Goal: Task Accomplishment & Management: Manage account settings

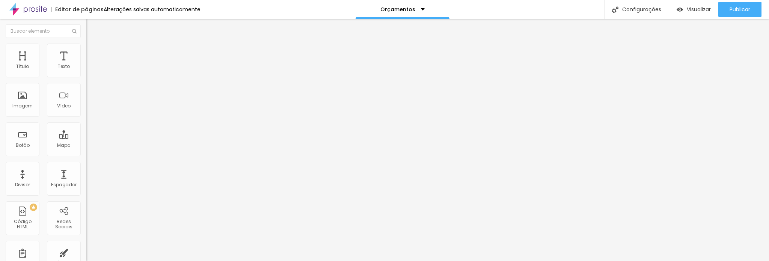
drag, startPoint x: 55, startPoint y: 83, endPoint x: 0, endPoint y: 80, distance: 54.9
click at [86, 80] on div "Texto ANIVERSÁRIO INFANTIL Alinhamento Tamanho Pequeno Pequeno Normal Grande Li…" at bounding box center [129, 113] width 86 height 109
type input "f"
type input "D"
type input "FESTA ADULTO"
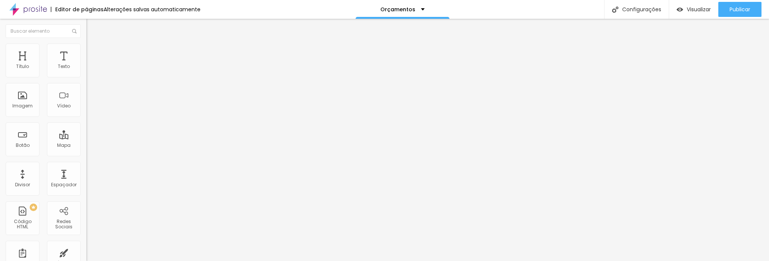
drag, startPoint x: 60, startPoint y: 152, endPoint x: 58, endPoint y: 155, distance: 3.9
click at [86, 152] on input "/niverinfantil" at bounding box center [131, 151] width 90 height 8
paste input "www.rogerioaffonso.com.br/orcamentofestaadulto"
click at [86, 151] on input "/niverinfantil" at bounding box center [131, 151] width 90 height 8
drag, startPoint x: 21, startPoint y: 158, endPoint x: 10, endPoint y: 160, distance: 11.4
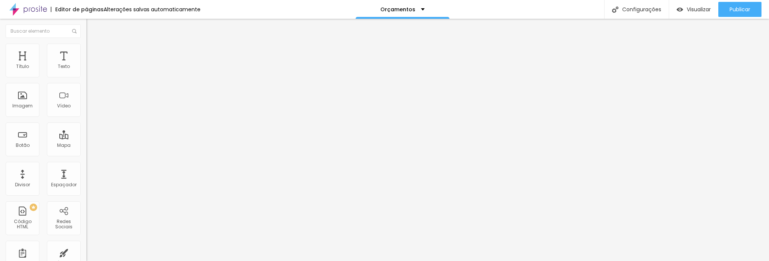
click at [86, 155] on input "/niverinfantil" at bounding box center [131, 151] width 90 height 8
click at [86, 153] on input "/niverinfantil" at bounding box center [131, 151] width 90 height 8
paste input "www.rogerioaffonso.com.br/orcamentofestaadulto"
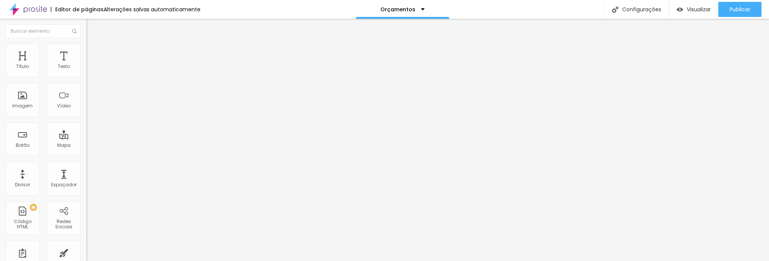
drag, startPoint x: 26, startPoint y: 156, endPoint x: 0, endPoint y: 157, distance: 25.6
click at [86, 157] on div "Texto FESTA ADULTO Alinhamento Tamanho Pequeno Pequeno Normal Grande Link URL /…" at bounding box center [129, 113] width 86 height 109
type input "/orcamentofestaadulto"
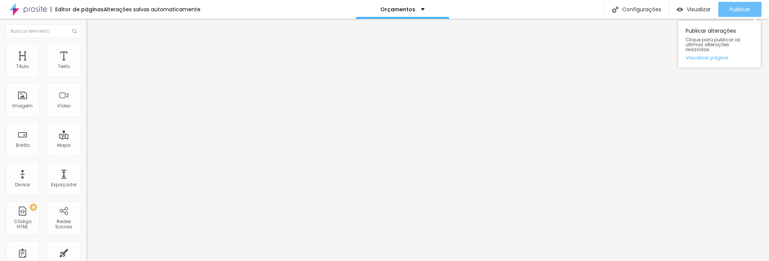
click at [743, 16] on div "Publicar Publicar alterações Clique para publicar as ultimas alterações reaizad…" at bounding box center [740, 9] width 43 height 19
click at [742, 13] on div "Publicar" at bounding box center [740, 9] width 21 height 15
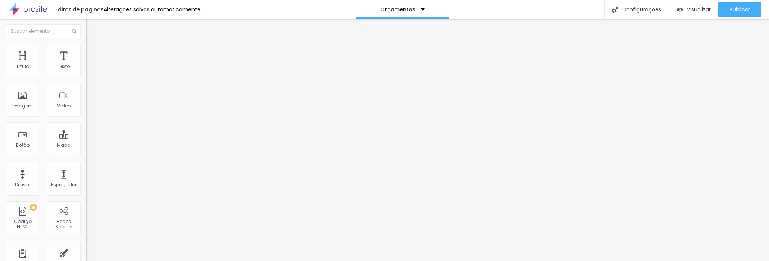
click at [86, 155] on input "/orcamentofestaadulto" at bounding box center [131, 151] width 90 height 8
drag, startPoint x: 56, startPoint y: 81, endPoint x: 0, endPoint y: 79, distance: 56.4
click at [86, 79] on div "Texto FESTA ADULTO Alinhamento Tamanho Pequeno Pequeno Normal Grande Link URL /…" at bounding box center [129, 113] width 86 height 109
type input "BODAS E BATISMO"
click at [86, 155] on input "/orcamentofestaadulto" at bounding box center [131, 151] width 90 height 8
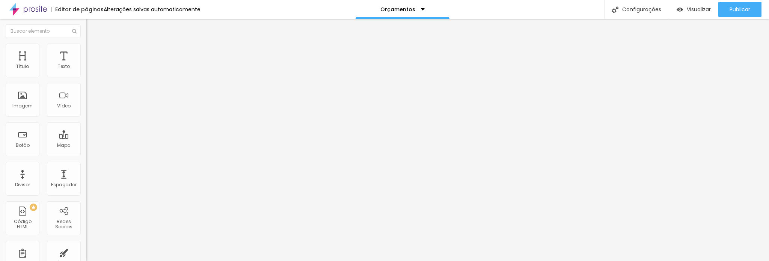
paste input "www.rogerioaffonso.com.br/orcamentobodasebatismos"
drag, startPoint x: 12, startPoint y: 156, endPoint x: 0, endPoint y: 154, distance: 12.2
click at [86, 154] on div "Texto BODAS E BATISMO Alinhamento Tamanho Pequeno Pequeno Normal Grande Link UR…" at bounding box center [129, 113] width 86 height 109
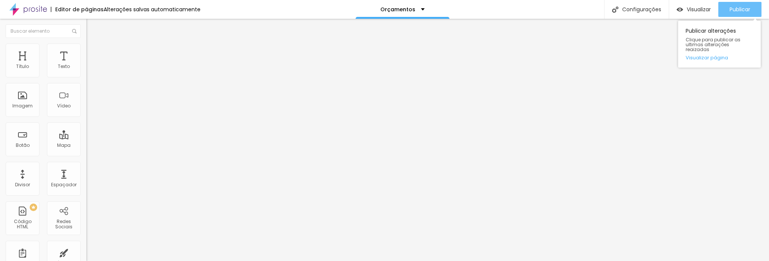
type input "orcamentobodasebatismos"
click at [747, 11] on span "Publicar" at bounding box center [740, 9] width 21 height 6
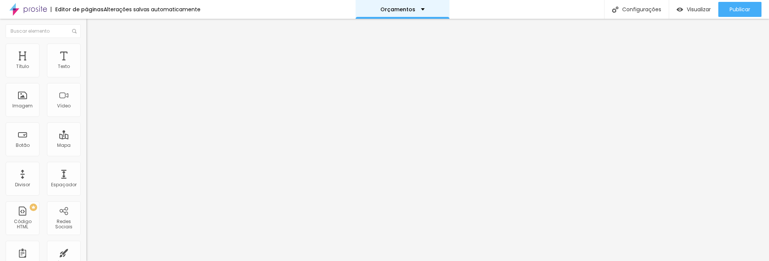
click at [380, 6] on div "Orçamentos" at bounding box center [403, 9] width 94 height 19
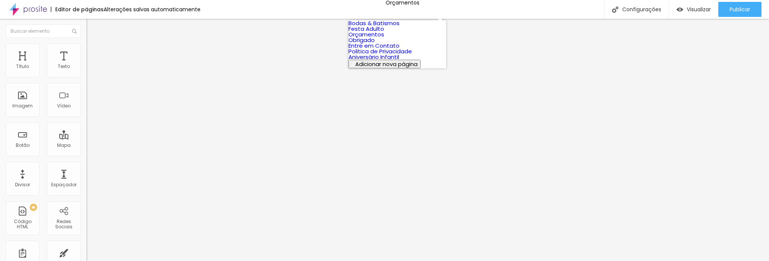
click at [390, 23] on link "Bodas & Batismos" at bounding box center [374, 23] width 51 height 8
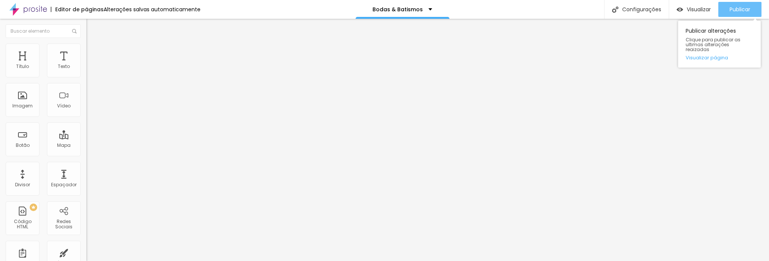
click at [744, 5] on div "Publicar" at bounding box center [740, 9] width 21 height 15
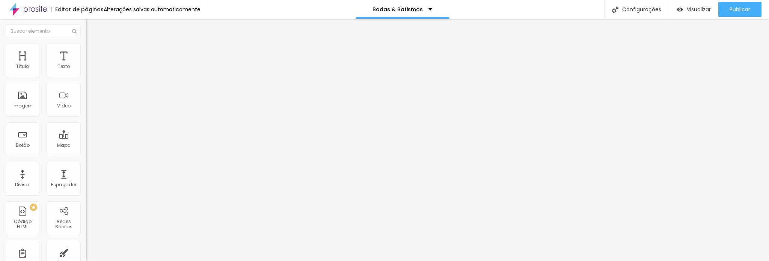
click at [86, 111] on button "button" at bounding box center [91, 107] width 11 height 8
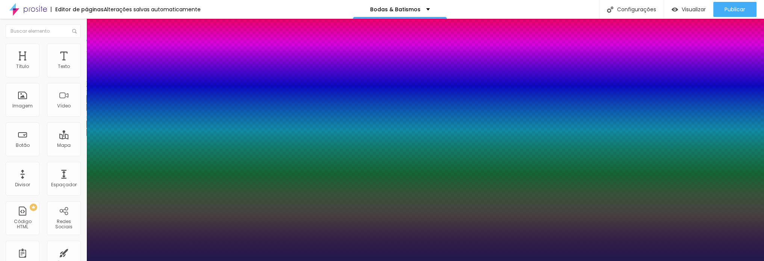
type input "1"
type input "0.5"
type input "39"
type input "1"
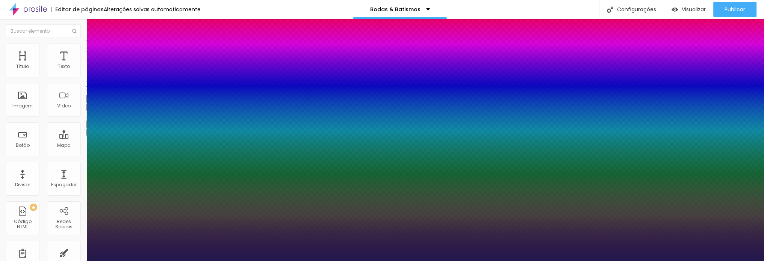
type input "0.5"
type input "40"
type input "1"
type input "0.5"
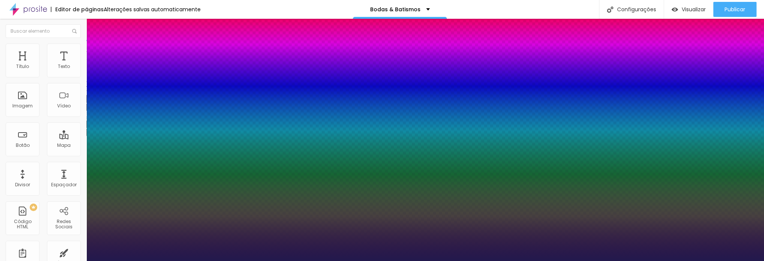
type input "39"
type input "1"
type input "0.5"
type input "38"
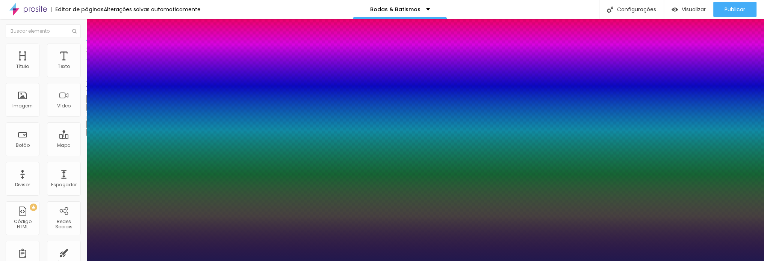
type input "38"
type input "1"
type input "0.5"
type input "37"
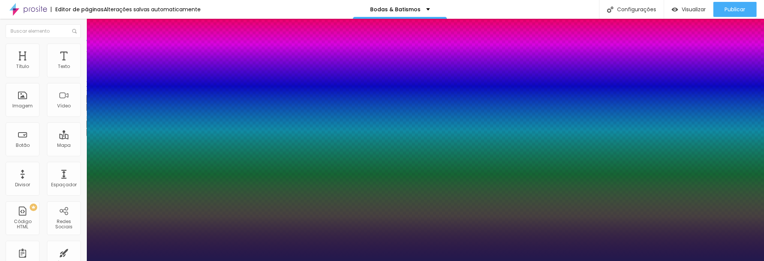
type input "1"
type input "0.5"
type input "36"
type input "1"
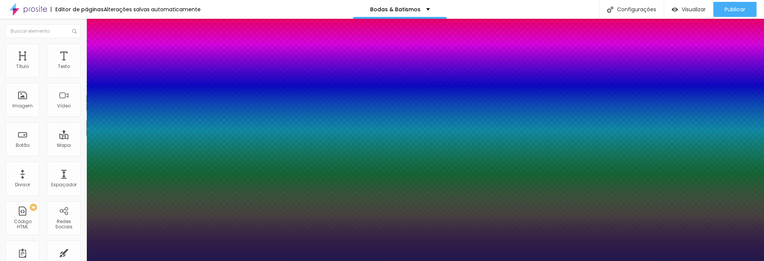
type input "0.5"
type input "35"
type input "1"
type input "0.5"
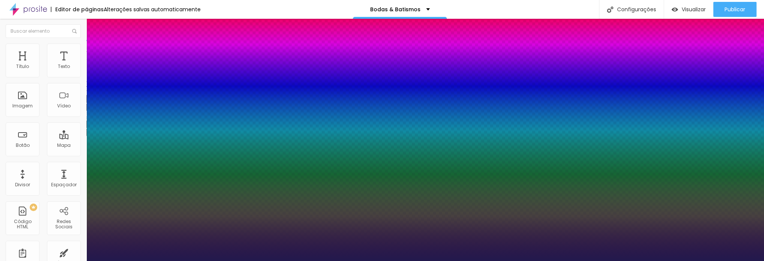
click at [551, 261] on div at bounding box center [382, 261] width 764 height 0
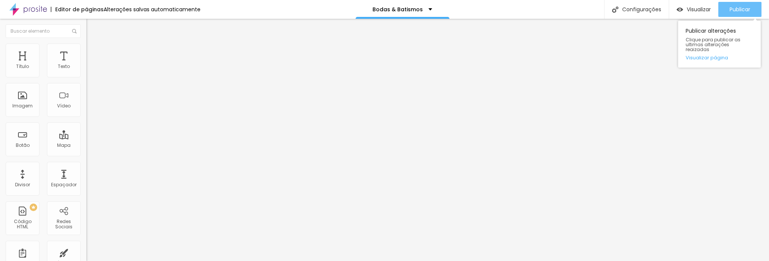
click at [731, 13] on div "Publicar" at bounding box center [740, 9] width 21 height 15
drag, startPoint x: 736, startPoint y: 10, endPoint x: 666, endPoint y: 18, distance: 69.9
click at [735, 10] on span "Publicar" at bounding box center [740, 9] width 21 height 6
click at [739, 3] on div "Publicar" at bounding box center [740, 9] width 21 height 15
click at [741, 3] on div "Publicar" at bounding box center [740, 9] width 21 height 15
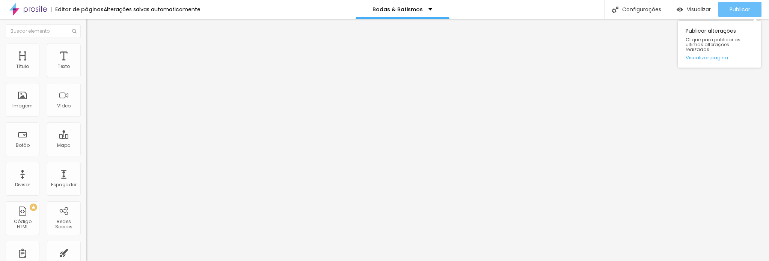
click at [750, 12] on span "Publicar" at bounding box center [740, 9] width 21 height 6
click at [744, 10] on span "Publicar" at bounding box center [740, 9] width 21 height 6
click at [736, 7] on span "Publicar" at bounding box center [740, 9] width 21 height 6
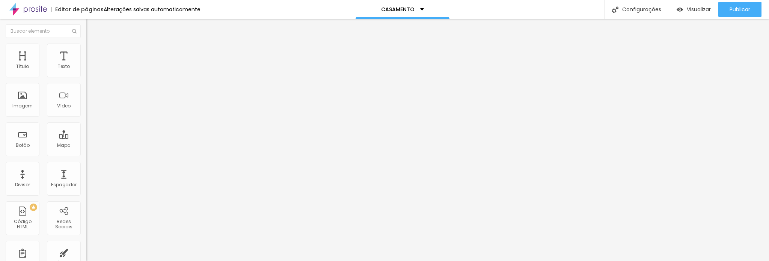
click at [86, 65] on span "Trocar imagem" at bounding box center [106, 61] width 41 height 6
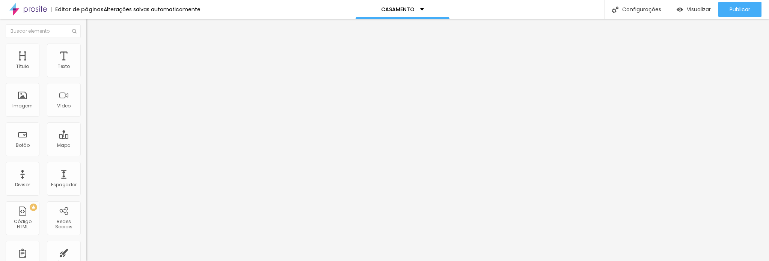
click at [86, 64] on div "Trocar imagem" at bounding box center [129, 61] width 86 height 5
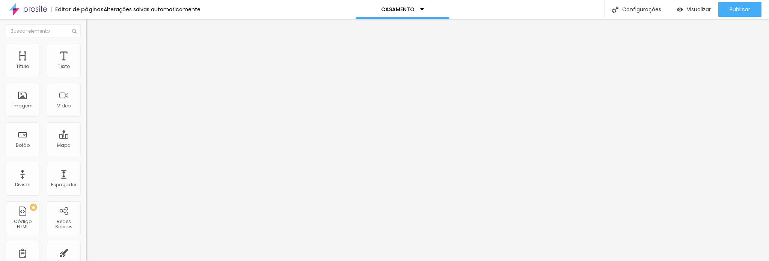
click at [86, 65] on span "Trocar imagem" at bounding box center [106, 61] width 41 height 6
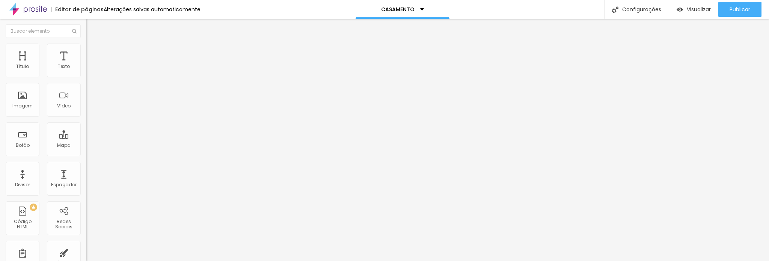
click at [86, 65] on span "Trocar imagem" at bounding box center [106, 61] width 41 height 6
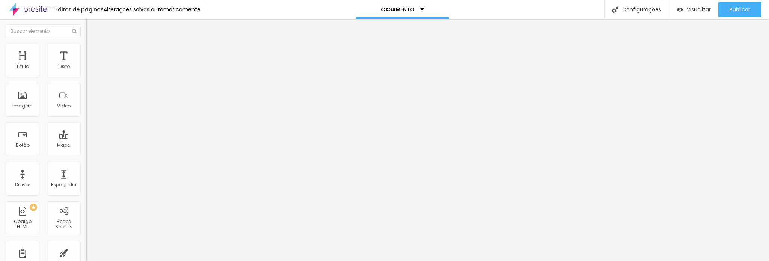
click at [86, 65] on span "Trocar imagem" at bounding box center [106, 61] width 41 height 6
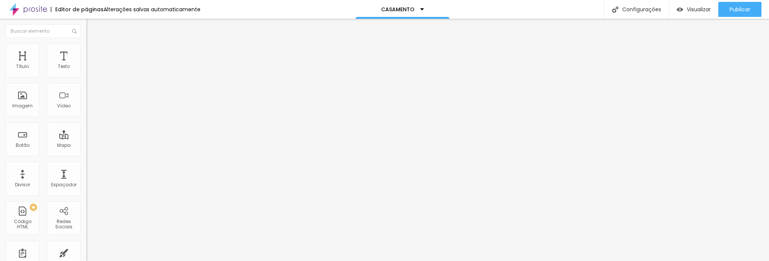
click at [86, 65] on span "Trocar imagem" at bounding box center [106, 61] width 41 height 6
click at [86, 118] on span "4:3 Padrão" at bounding box center [98, 114] width 25 height 6
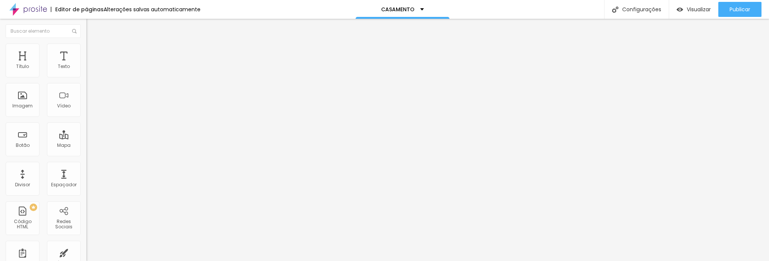
click at [86, 121] on div "Cinema 16:9" at bounding box center [129, 119] width 86 height 5
click at [93, 52] on span "Estilo" at bounding box center [99, 48] width 12 height 6
type input "60"
type input "65"
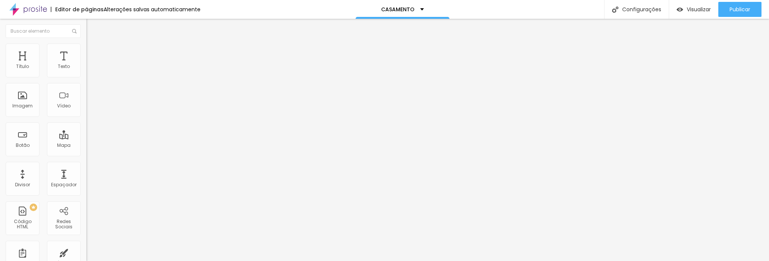
type input "65"
type input "70"
type input "75"
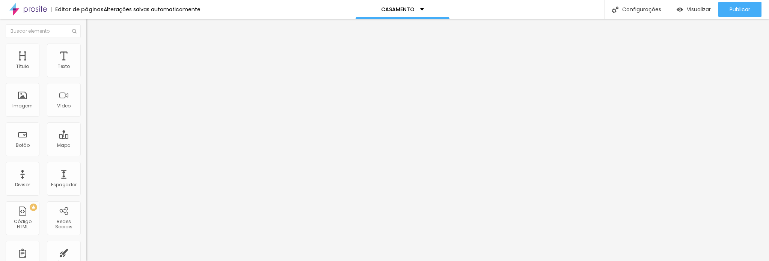
type input "80"
type input "85"
type input "90"
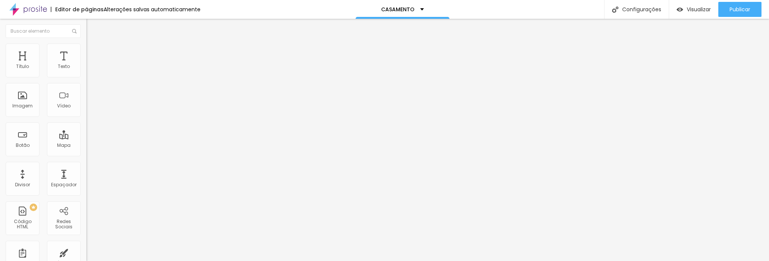
drag, startPoint x: 41, startPoint y: 80, endPoint x: 69, endPoint y: 81, distance: 28.2
type input "90"
click at [86, 77] on input "range" at bounding box center [110, 74] width 48 height 6
drag, startPoint x: 71, startPoint y: 165, endPoint x: 68, endPoint y: 174, distance: 9.8
click at [86, 118] on span "4:3 Padrão" at bounding box center [98, 114] width 25 height 6
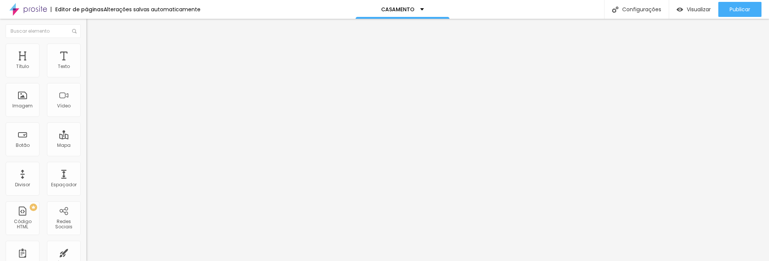
drag, startPoint x: 50, startPoint y: 178, endPoint x: 54, endPoint y: 167, distance: 12.1
click at [86, 122] on span "Cinema" at bounding box center [95, 119] width 19 height 6
click at [86, 44] on li "Estilo" at bounding box center [129, 48] width 86 height 8
type input "65"
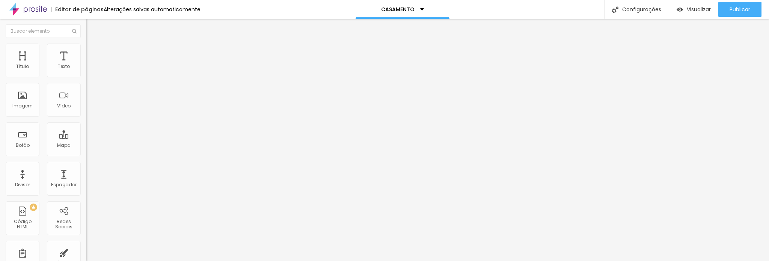
type input "70"
type input "75"
type input "80"
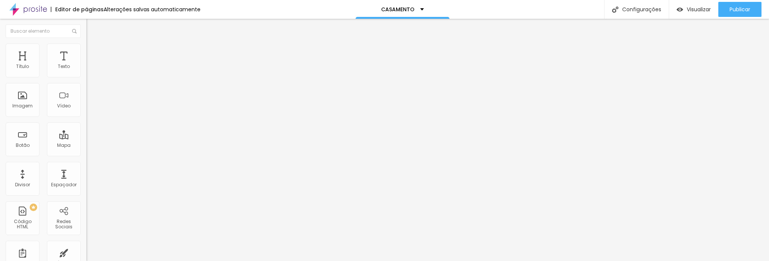
type input "80"
type input "85"
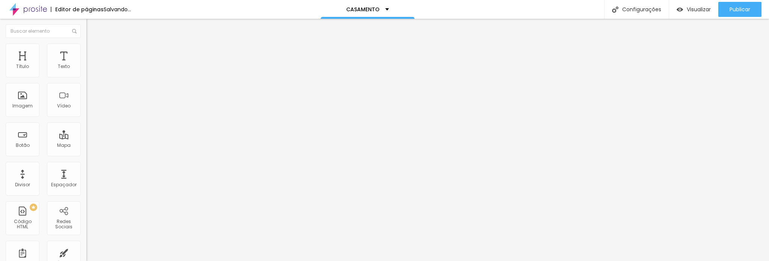
type input "90"
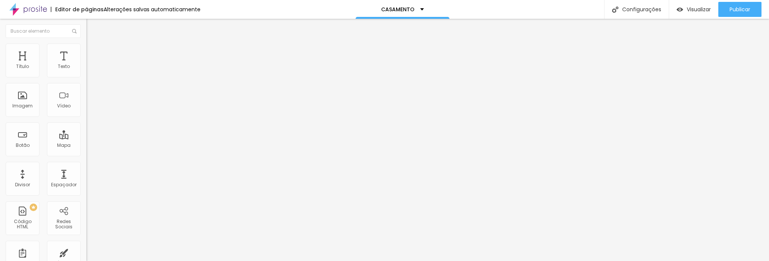
drag, startPoint x: 52, startPoint y: 80, endPoint x: 71, endPoint y: 82, distance: 18.6
type input "90"
click at [86, 77] on input "range" at bounding box center [110, 74] width 48 height 6
click at [86, 118] on span "4:3 Padrão" at bounding box center [98, 114] width 25 height 6
click at [86, 122] on span "Cinema" at bounding box center [95, 119] width 19 height 6
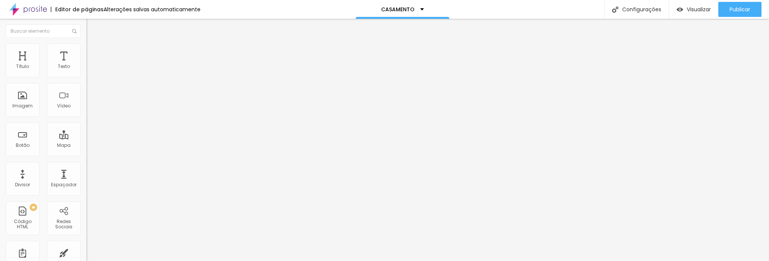
click at [86, 51] on li "Estilo" at bounding box center [129, 48] width 86 height 8
type input "60"
type input "65"
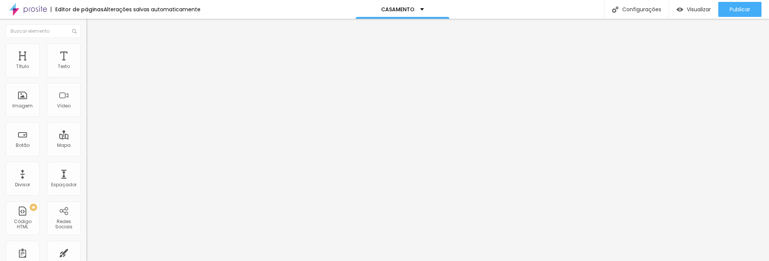
type input "70"
type input "75"
type input "80"
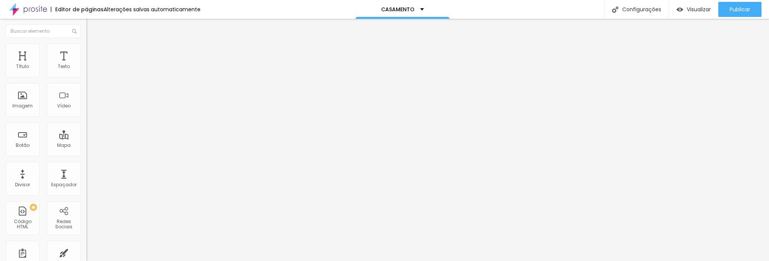
type input "80"
type input "85"
type input "90"
drag, startPoint x: 43, startPoint y: 80, endPoint x: 70, endPoint y: 82, distance: 27.5
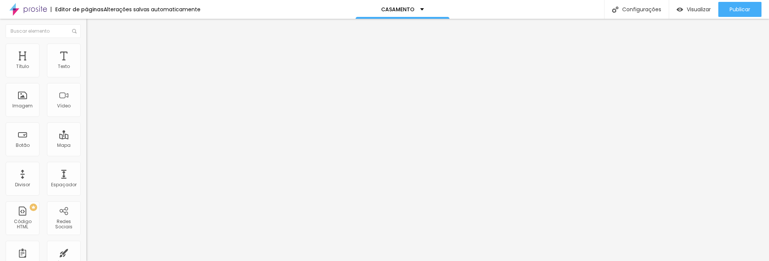
type input "90"
click at [86, 77] on input "range" at bounding box center [110, 74] width 48 height 6
click at [86, 72] on img at bounding box center [88, 71] width 5 height 5
click at [86, 74] on img at bounding box center [88, 71] width 5 height 5
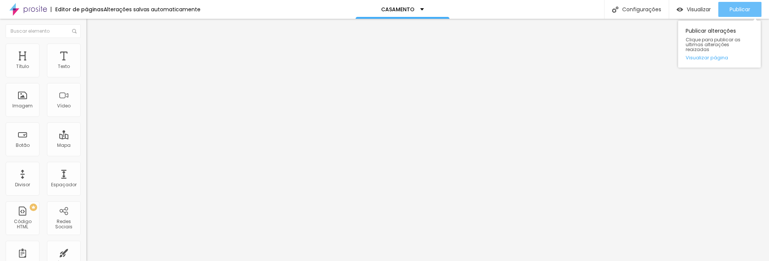
click at [737, 10] on span "Publicar" at bounding box center [740, 9] width 21 height 6
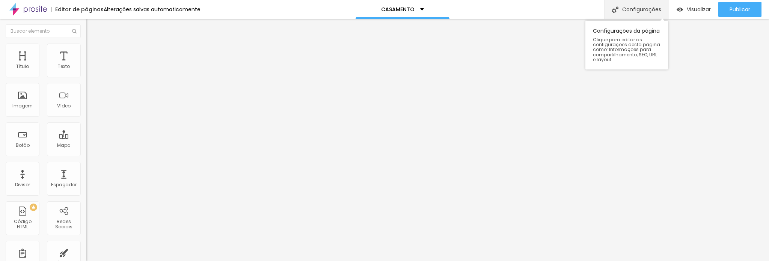
click at [649, 15] on div "Configurações" at bounding box center [636, 9] width 65 height 19
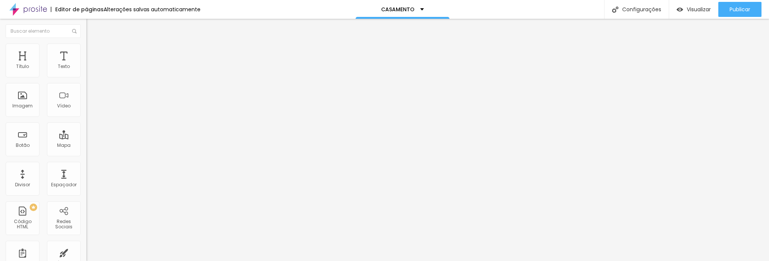
paste input "Casamen"
type input "Fotógrafo de Casamento em [GEOGRAPHIC_DATA] – [PERSON_NAME]"
paste textarea "Do pré-wedding ao grande dia, registre cada detalhe do seu casamento com fotos …"
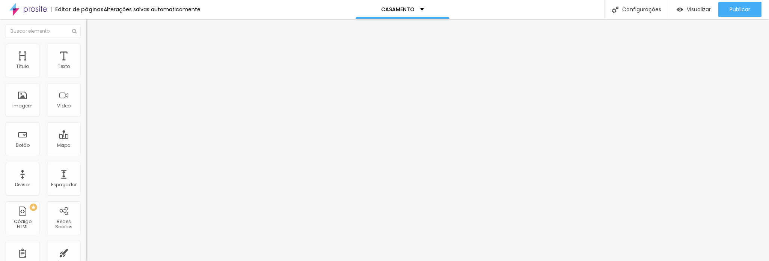
type textarea "Do pré-wedding ao grande dia, registre cada detalhe do seu casamento com fotos …"
paste input "de Casamento em Guarulhos | Orçamento Online"
type input "Fotógrafo de Casamento em [GEOGRAPHIC_DATA] | Orçamento Online"
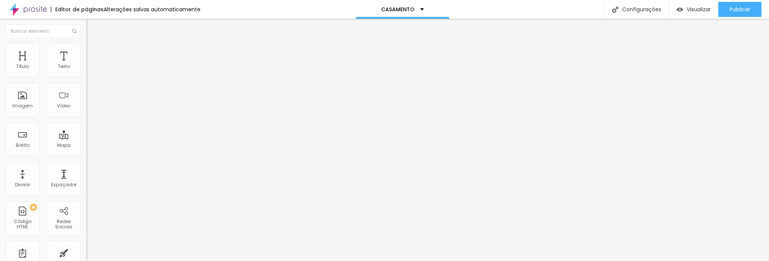
paste textarea "Fotos profissionais para casamentos em Guarulhos. Do making of à festa, registr…"
type textarea "Fotos profissionais para casamentos em Guarulhos. Do making of à festa, registr…"
paste textarea "casamento Guarulhos, fotógrafo pré casamento, fotógrafo making of noiva, fotógr…"
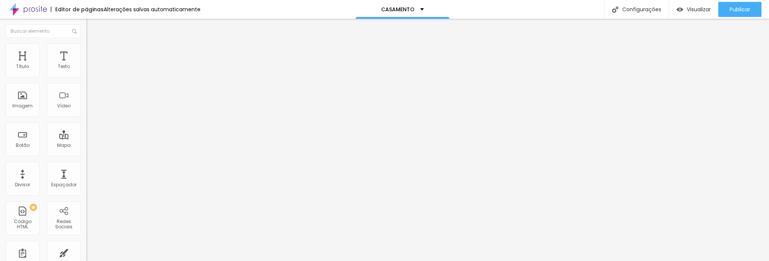
scroll to position [8, 0]
type textarea "fotógrafo casamento [PERSON_NAME], fotógrafo pré casamento, fotógrafo making of…"
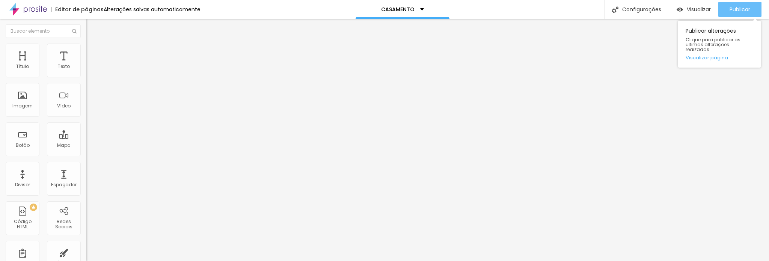
click at [730, 5] on div "Publicar" at bounding box center [740, 9] width 21 height 15
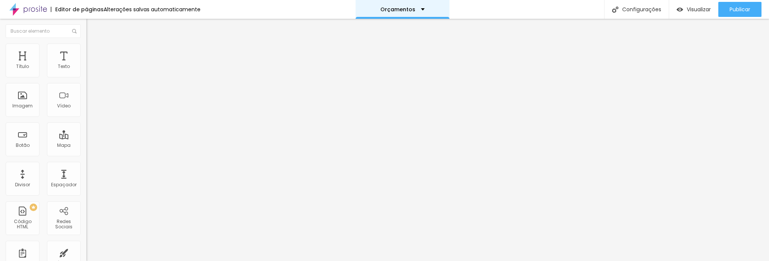
click at [383, 13] on div "Orçamentos" at bounding box center [403, 9] width 94 height 19
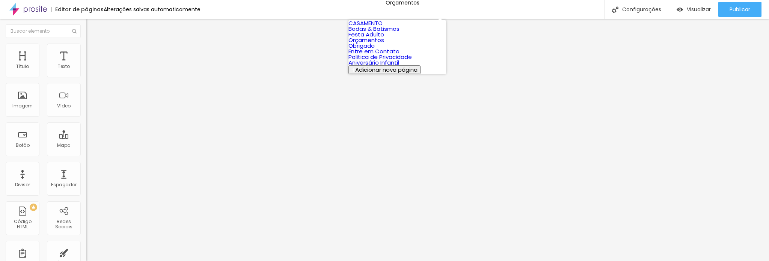
click at [383, 27] on link "CASAMENTO" at bounding box center [366, 23] width 34 height 8
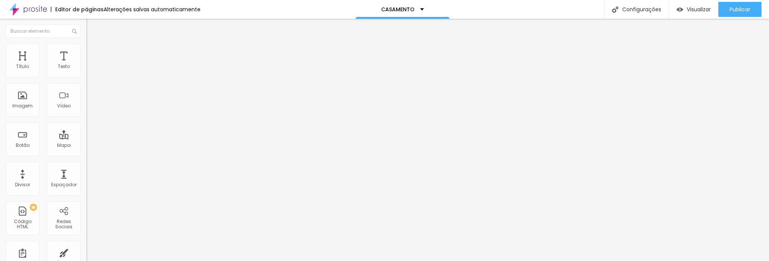
click at [93, 52] on span "Estilo" at bounding box center [99, 48] width 12 height 6
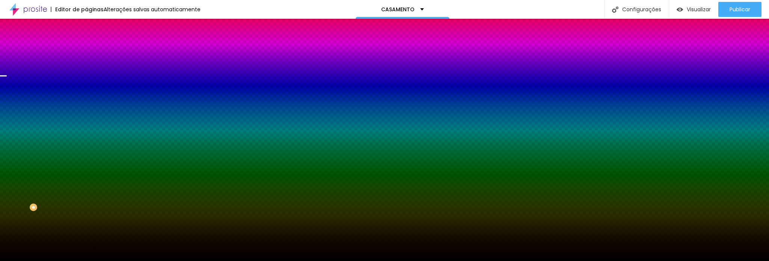
click at [86, 72] on div at bounding box center [129, 72] width 86 height 0
drag, startPoint x: 74, startPoint y: 102, endPoint x: 85, endPoint y: 118, distance: 19.4
click at [86, 118] on div "Cor de fundo Voltar ao padrão #000000 Sombra DESATIVADO Voltar ao padrão [PERSO…" at bounding box center [129, 92] width 86 height 67
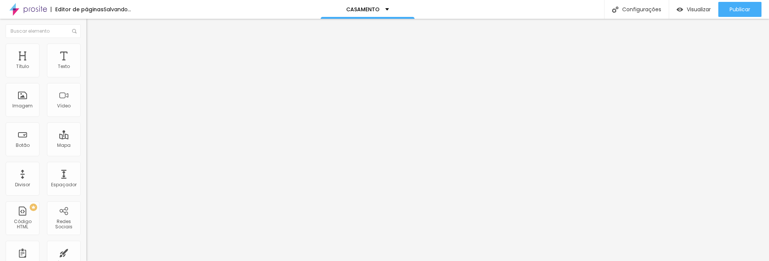
click at [93, 53] on span "Avançado" at bounding box center [105, 56] width 25 height 6
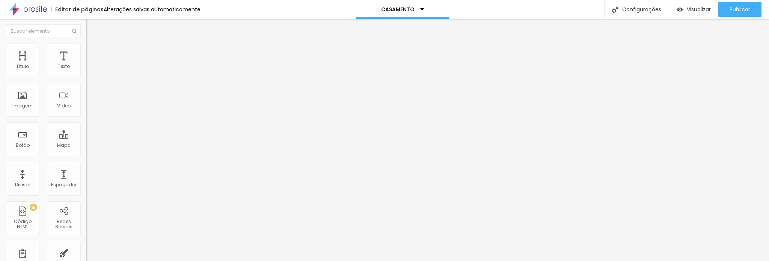
click at [86, 48] on ul "Conteúdo Estilo Avançado" at bounding box center [129, 47] width 86 height 23
drag, startPoint x: 48, startPoint y: 49, endPoint x: 43, endPoint y: 49, distance: 4.9
click at [86, 49] on ul "Conteúdo Estilo Avançado" at bounding box center [129, 47] width 86 height 23
click at [86, 48] on li "Estilo" at bounding box center [129, 48] width 86 height 8
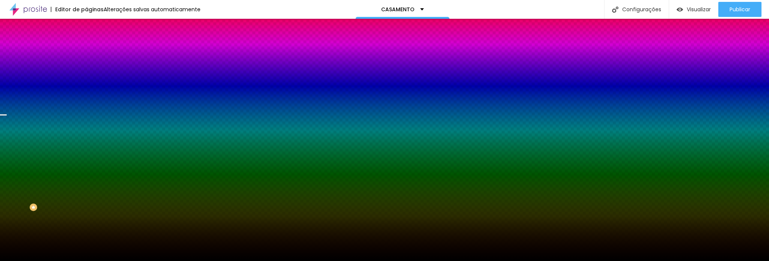
click at [86, 72] on div at bounding box center [129, 72] width 86 height 0
drag, startPoint x: 74, startPoint y: 103, endPoint x: 75, endPoint y: 95, distance: 8.6
click at [75, 95] on div at bounding box center [384, 130] width 769 height 261
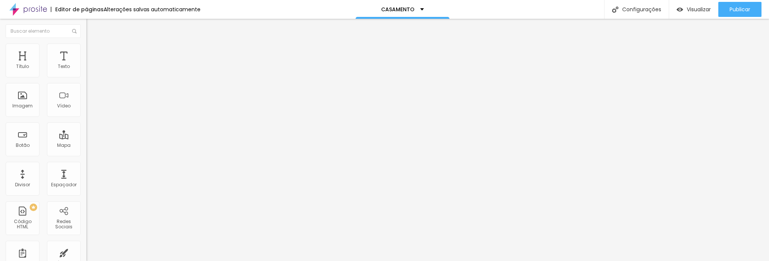
click at [93, 53] on span "Avançado" at bounding box center [105, 56] width 25 height 6
click at [86, 48] on li "Estilo" at bounding box center [129, 48] width 86 height 8
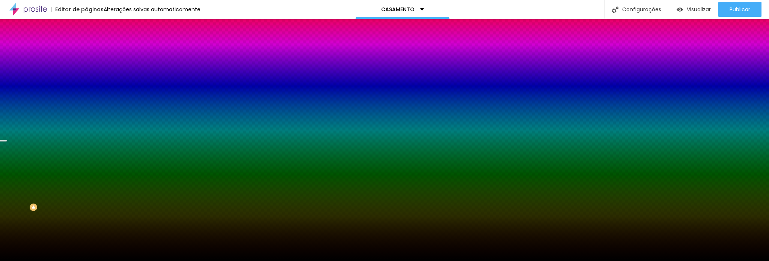
click at [86, 72] on div at bounding box center [129, 72] width 86 height 0
drag, startPoint x: 77, startPoint y: 119, endPoint x: 85, endPoint y: 78, distance: 41.3
click at [86, 78] on div "Cor de fundo Voltar ao padrão #000000 Sombra DESATIVADO Voltar ao padrão Borda …" at bounding box center [129, 92] width 86 height 67
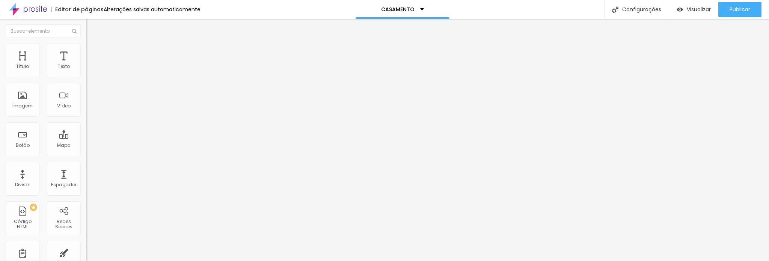
click at [93, 51] on span "Estilo" at bounding box center [99, 48] width 12 height 6
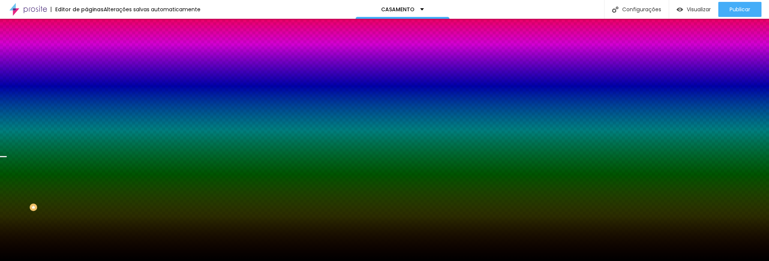
drag, startPoint x: 51, startPoint y: 75, endPoint x: 56, endPoint y: 78, distance: 6.8
click at [86, 72] on div at bounding box center [129, 72] width 86 height 0
drag, startPoint x: 77, startPoint y: 117, endPoint x: 80, endPoint y: 107, distance: 10.4
click at [86, 79] on div at bounding box center [129, 79] width 86 height 0
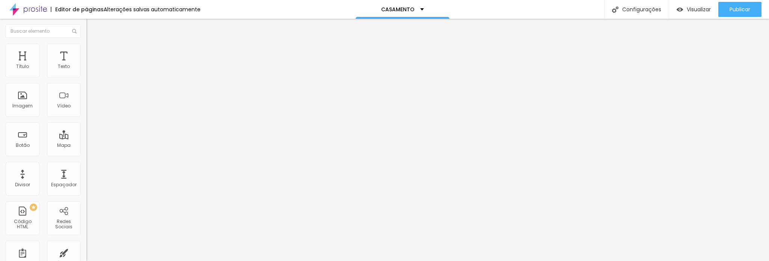
click at [86, 47] on ul "Conteúdo Estilo Avançado" at bounding box center [129, 47] width 86 height 23
click at [86, 49] on li "Estilo" at bounding box center [129, 48] width 86 height 8
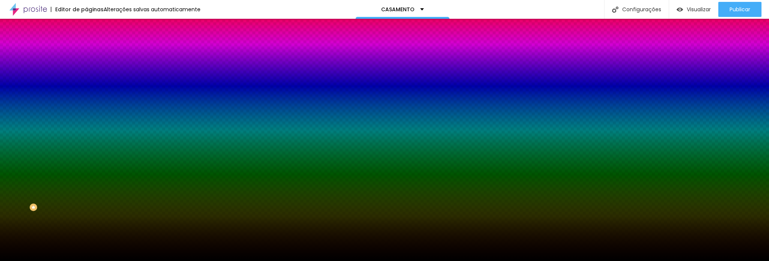
click at [86, 74] on div "#000000" at bounding box center [129, 76] width 86 height 8
click at [86, 72] on div at bounding box center [129, 72] width 86 height 0
drag, startPoint x: 75, startPoint y: 93, endPoint x: 77, endPoint y: 97, distance: 4.6
click at [77, 97] on div at bounding box center [384, 130] width 769 height 261
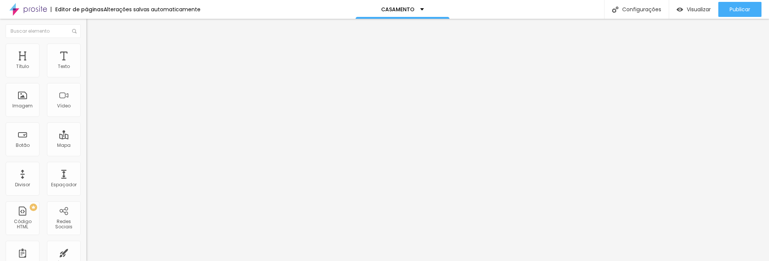
click at [86, 65] on span "Trocar imagem" at bounding box center [106, 61] width 41 height 6
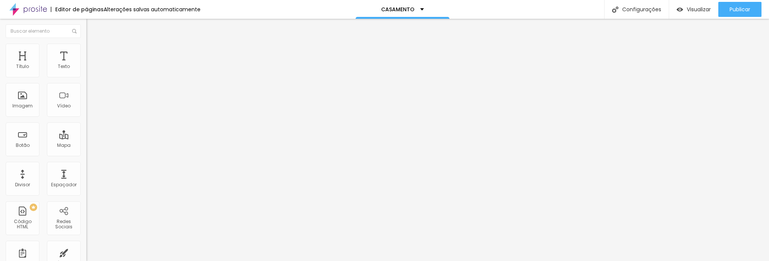
click at [86, 65] on span "Trocar imagem" at bounding box center [106, 61] width 41 height 6
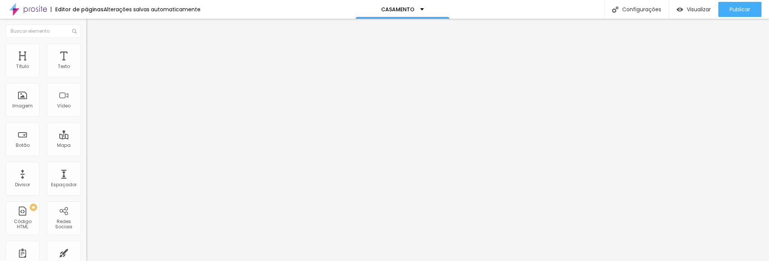
click at [86, 65] on span "Trocar imagem" at bounding box center [106, 61] width 41 height 6
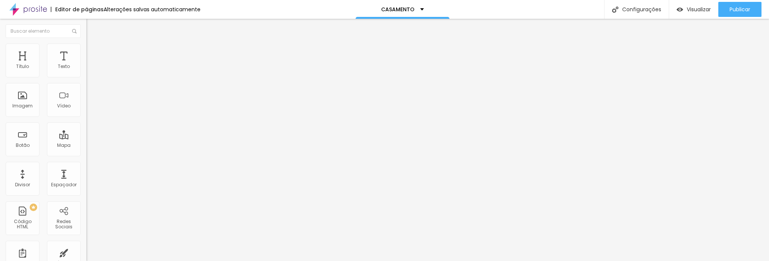
click at [86, 65] on span "Trocar imagem" at bounding box center [106, 61] width 41 height 6
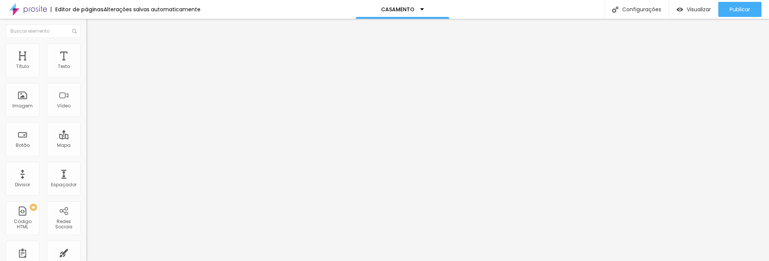
scroll to position [263, 0]
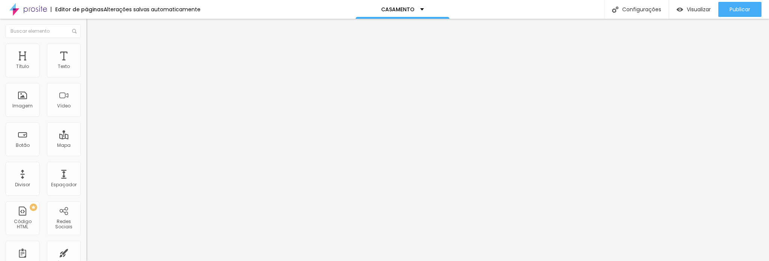
click at [86, 65] on span "Trocar imagem" at bounding box center [106, 61] width 41 height 6
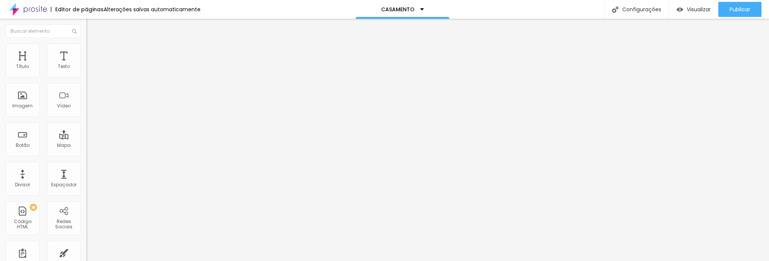
drag, startPoint x: 255, startPoint y: 117, endPoint x: 269, endPoint y: 115, distance: 13.2
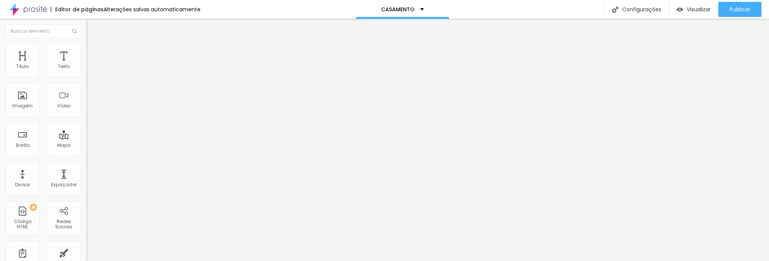
click at [86, 65] on span "Trocar imagem" at bounding box center [106, 61] width 41 height 6
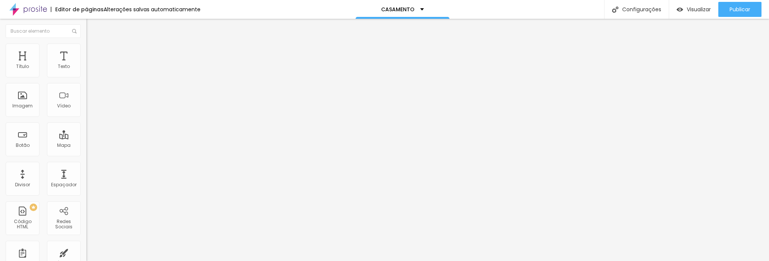
click at [86, 154] on input "https://www.rogerioaffonso.com.br/portfolio/bodas-batizados" at bounding box center [131, 151] width 90 height 8
paste input "casamento"
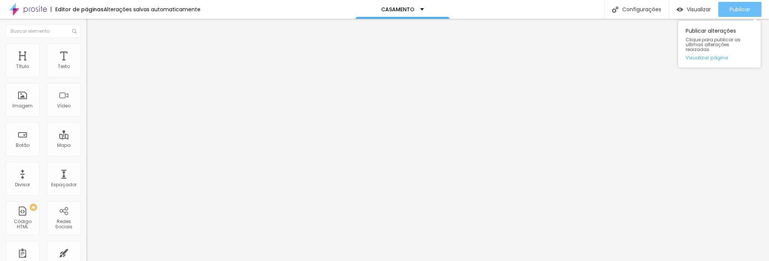
type input "https://www.rogerioaffonso.com.br/portfolio/casamento"
click at [741, 12] on span "Publicar" at bounding box center [740, 9] width 21 height 6
click at [751, 5] on button "Publicar" at bounding box center [740, 9] width 43 height 15
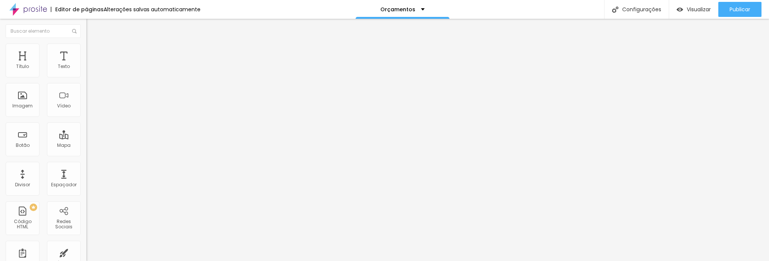
drag, startPoint x: 48, startPoint y: 158, endPoint x: 0, endPoint y: 157, distance: 48.1
click at [86, 157] on div "Texto BODAS E BATISMO Alinhamento Tamanho Pequeno Pequeno Normal Grande Link UR…" at bounding box center [129, 113] width 86 height 109
type input "c"
paste input "/casamento"
type input "/casamento"
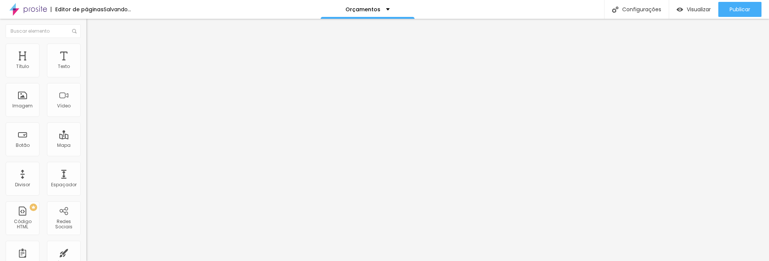
drag, startPoint x: 53, startPoint y: 84, endPoint x: 0, endPoint y: 85, distance: 52.6
click at [86, 85] on div "Texto BODAS E BATISMO Alinhamento Tamanho Pequeno Pequeno Normal Grande Link UR…" at bounding box center [129, 113] width 86 height 109
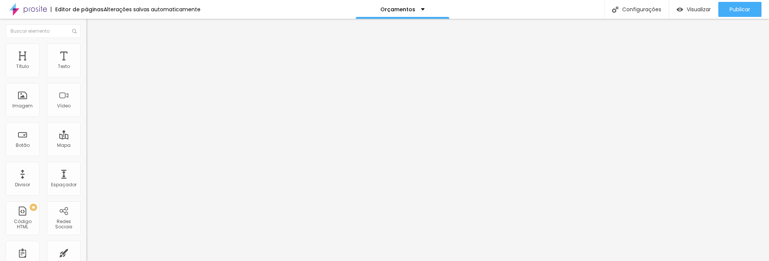
type input "CASAMENTO"
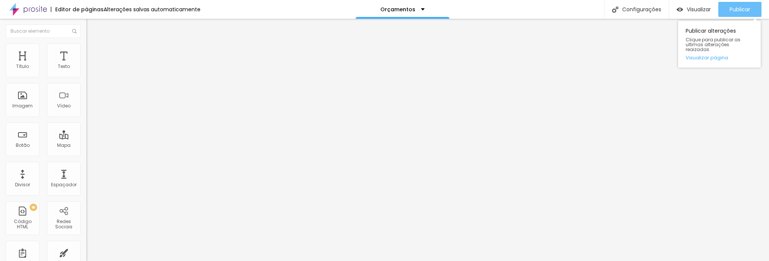
click at [747, 10] on span "Publicar" at bounding box center [740, 9] width 21 height 6
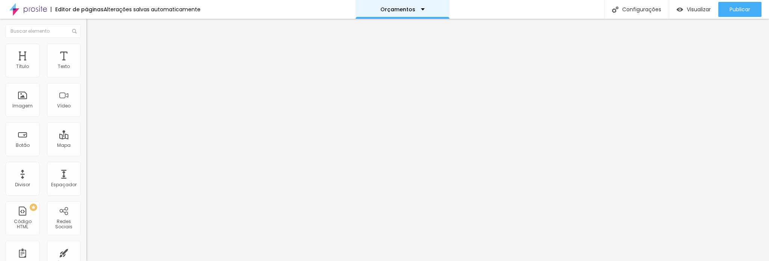
click at [410, 15] on div "Orçamentos" at bounding box center [403, 9] width 94 height 19
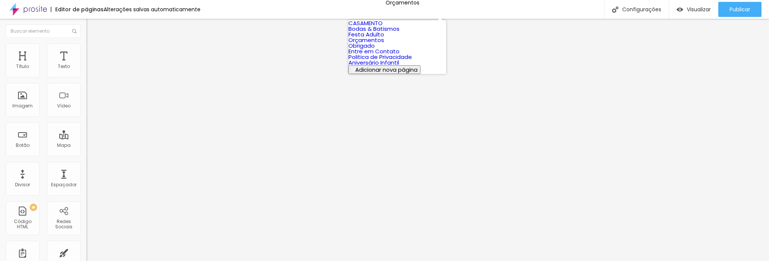
click at [400, 33] on link "Bodas & Batismos" at bounding box center [374, 29] width 51 height 8
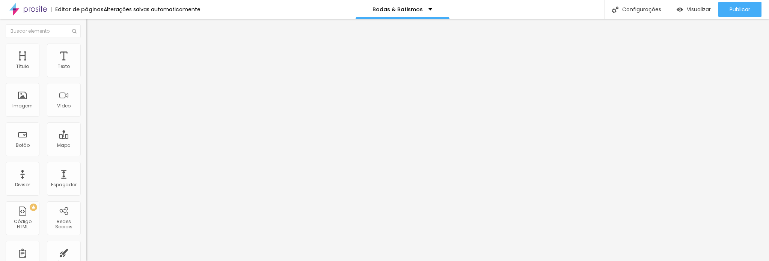
click at [86, 155] on input "[URL][DOMAIN_NAME]" at bounding box center [131, 151] width 90 height 8
paste input "sm"
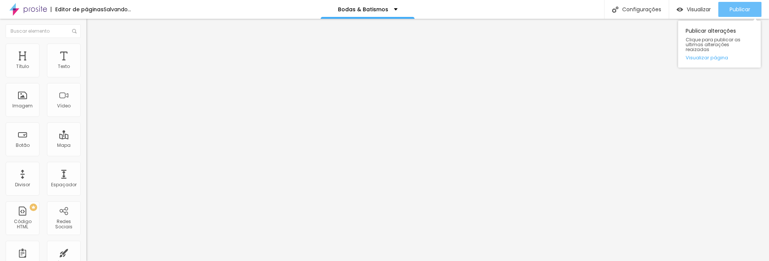
type input "[URL][DOMAIN_NAME]"
click at [740, 6] on span "Publicar" at bounding box center [740, 9] width 21 height 6
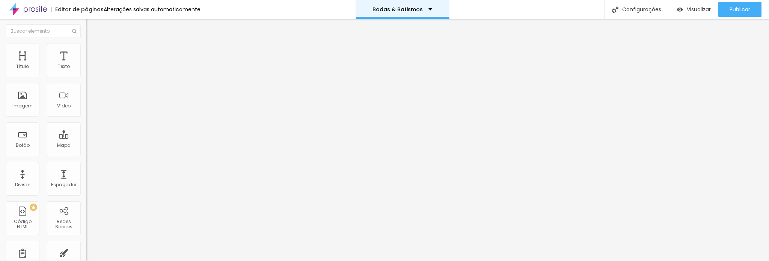
click at [413, 6] on div "Bodas & Batismos" at bounding box center [403, 9] width 94 height 19
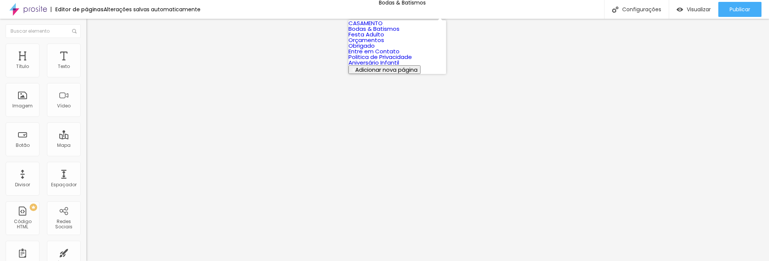
click at [383, 27] on link "CASAMENTO" at bounding box center [366, 23] width 34 height 8
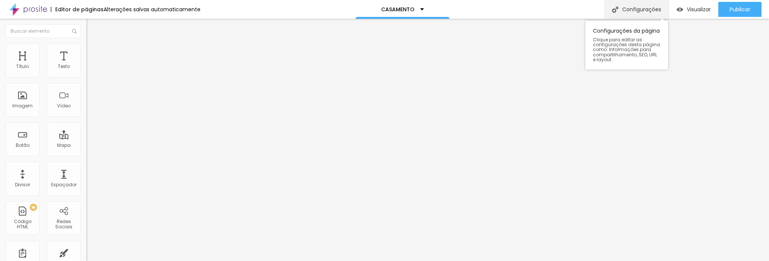
click at [638, 5] on div "Configurações" at bounding box center [636, 9] width 65 height 19
drag, startPoint x: 350, startPoint y: 76, endPoint x: 255, endPoint y: 71, distance: 94.4
type input "c"
type input "Casamento"
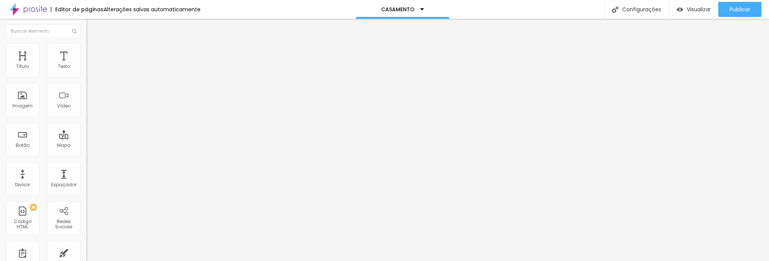
click at [403, 9] on p "Casamento" at bounding box center [398, 9] width 33 height 5
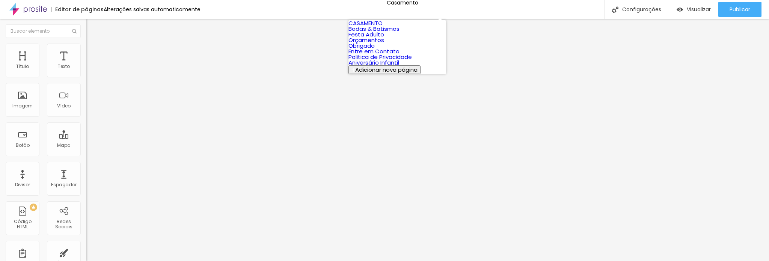
click at [392, 33] on link "Bodas & Batismos" at bounding box center [374, 29] width 51 height 8
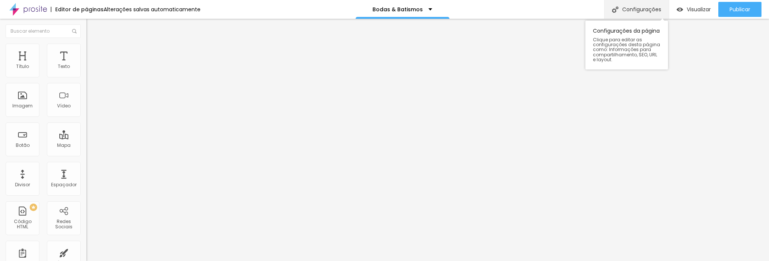
click at [633, 6] on div "Configurações" at bounding box center [636, 9] width 65 height 19
paste input "de Batismo em Guarulhos – Rogério Affonso"
type input "Fotógrafo de Batismo em Guarulhos – Rogério Affonso"
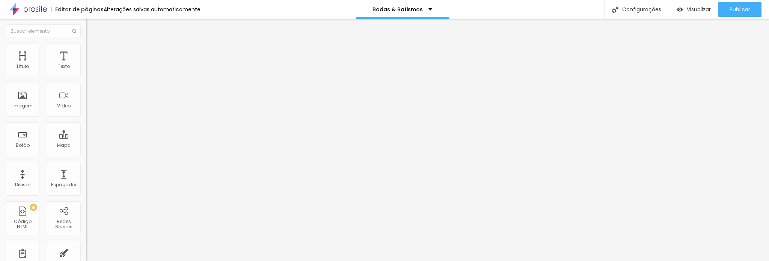
paste textarea "Registre cada detalhe desse momento de fé e amor com fotos profissionais e chei…"
type textarea "Registre cada detalhe desse momento de fé e amor com fotos profissionais e chei…"
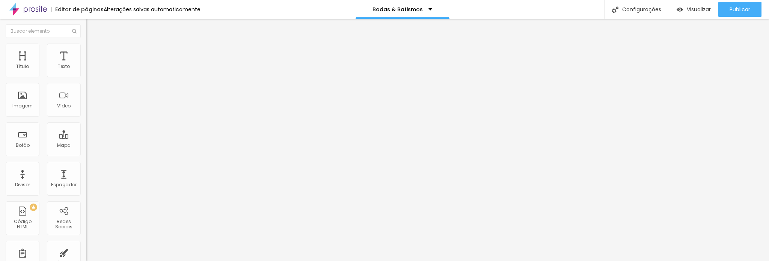
scroll to position [59, 0]
paste textarea "Registre cada detalhe desse momento de fé e amor com fotos profissionais e chei…"
type textarea "Registre cada detalhe desse momento de fé e amor com fotos profissionais e chei…"
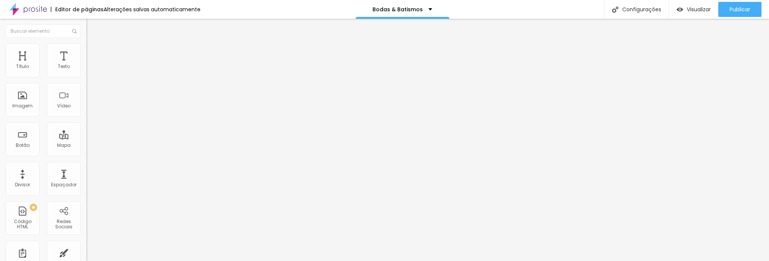
paste input "Batism"
type input "Fotógrafo de Batismo em Guarulhos – Rogério Affonso"
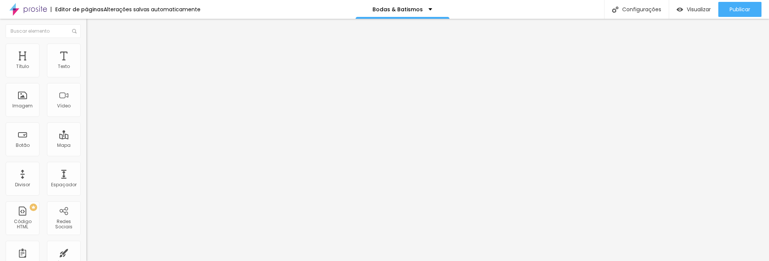
paste input "| Orçamento Online"
type input "Fotógrafo de Batismo em Guarulhos | Orçamento Online"
paste textarea "Fotos profissionais para batismo em Guarulhos. Registre a cerimônia e a celebra…"
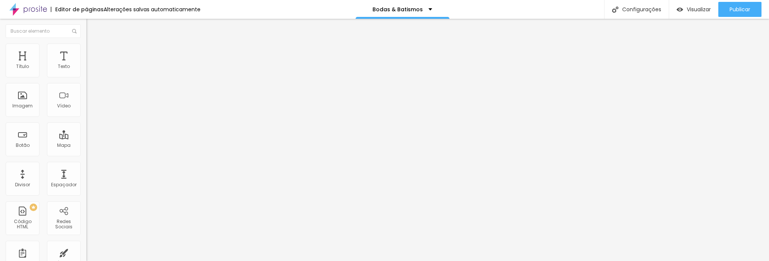
scroll to position [16, 0]
type textarea "Fotos profissionais para batismo em Guarulhos. Registre a cerimônia e a celebra…"
paste textarea "batismo Guarulhos, fotógrafo batizado SP, fotografia cerimônia de batismo, fotó…"
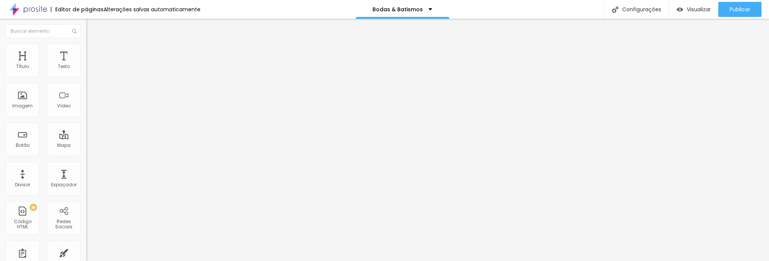
type textarea "fotógrafo batismo Guarulhos, fotógrafo batizado SP, fotografia cerimônia de bat…"
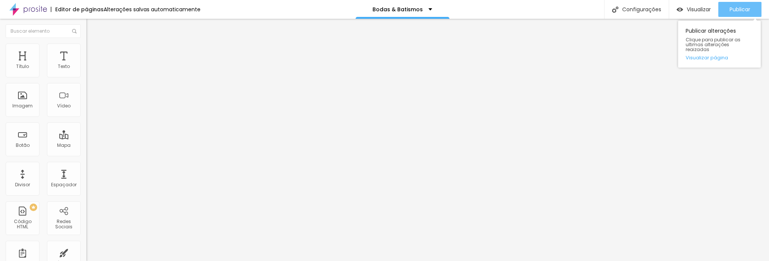
click at [743, 4] on div "Publicar" at bounding box center [740, 9] width 21 height 15
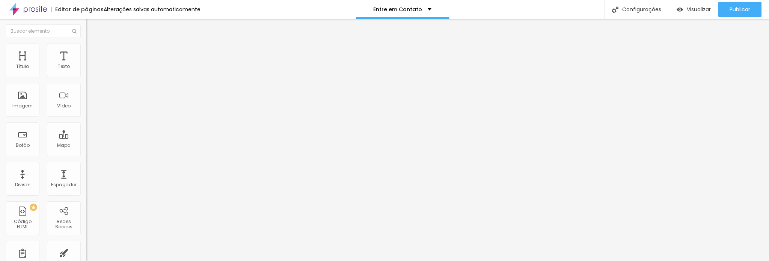
click at [86, 50] on li "Estilo" at bounding box center [129, 48] width 86 height 8
type input "620"
type input "614"
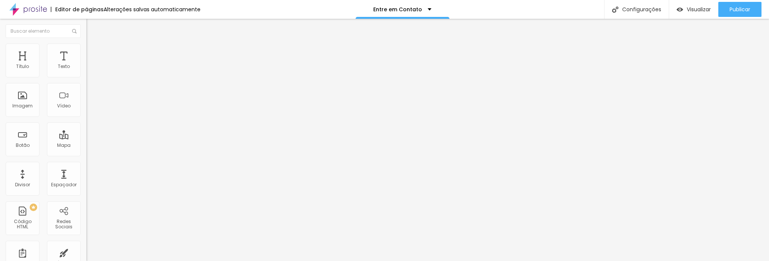
type input "611"
type input "605"
type input "554"
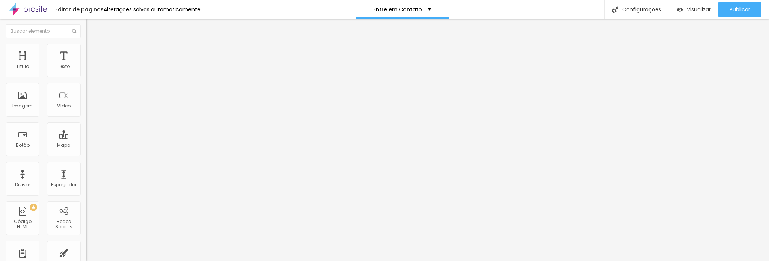
type input "554"
type input "551"
type input "545"
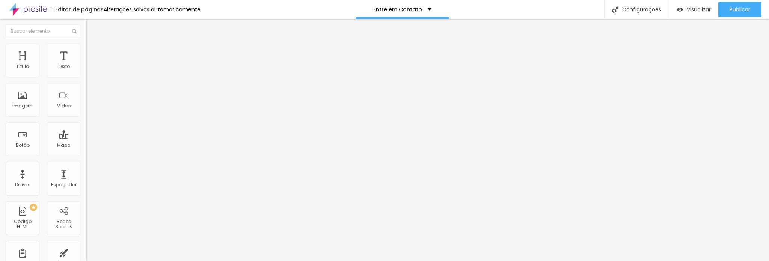
type input "539"
type input "536"
type input "529"
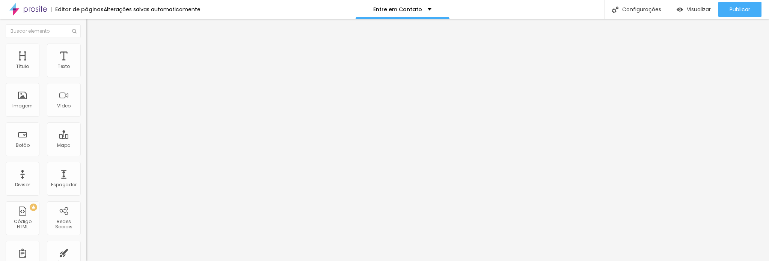
type input "529"
type input "523"
type input "514"
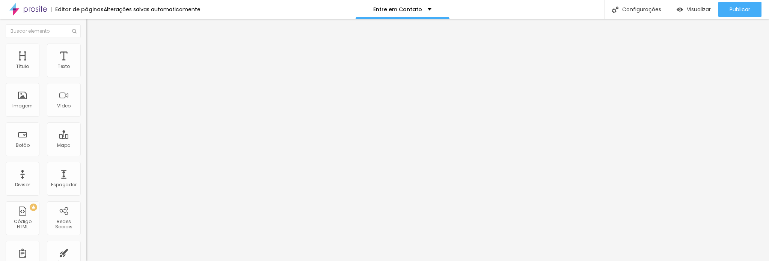
type input "511"
type input "505"
type input "499"
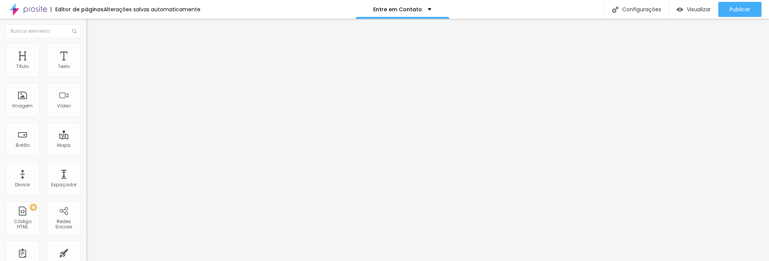
type input "499"
type input "493"
type input "490"
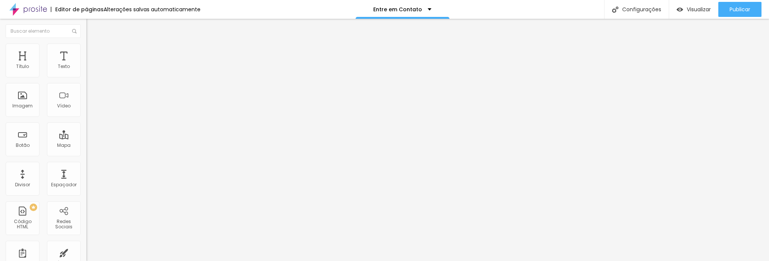
type input "484"
type input "481"
type input "478"
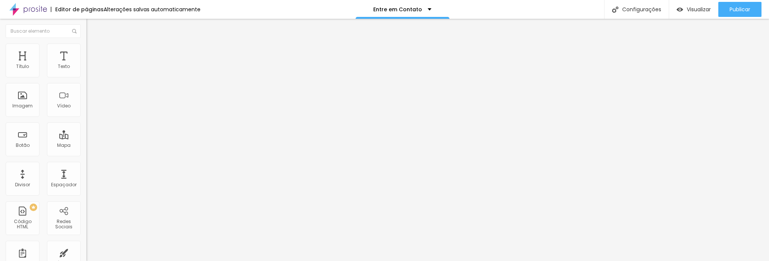
type input "478"
type input "475"
type input "469"
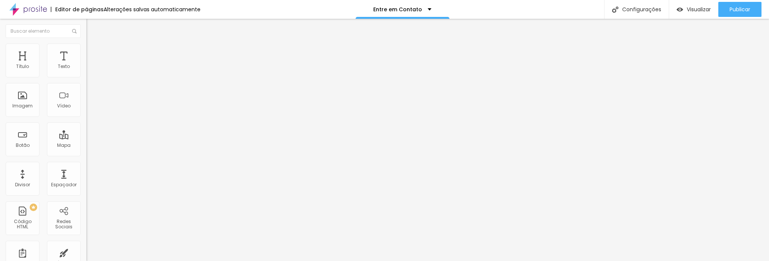
type input "463"
type input "454"
type input "448"
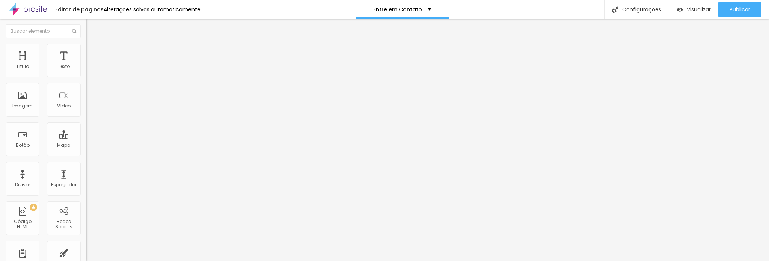
type input "448"
type input "442"
type input "424"
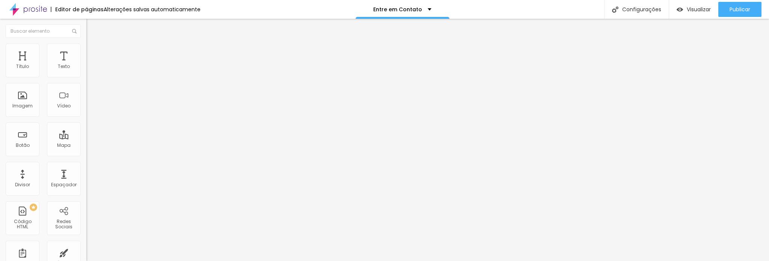
type input "420"
type input "417"
type input "408"
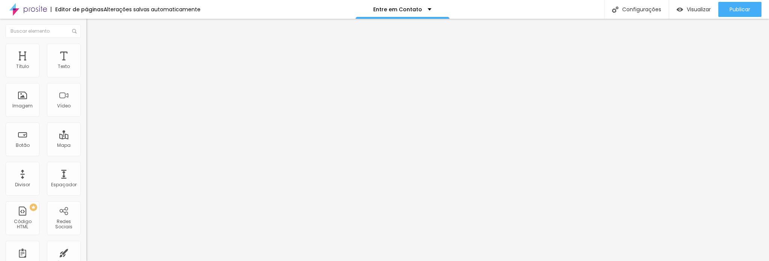
type input "408"
type input "399"
type input "393"
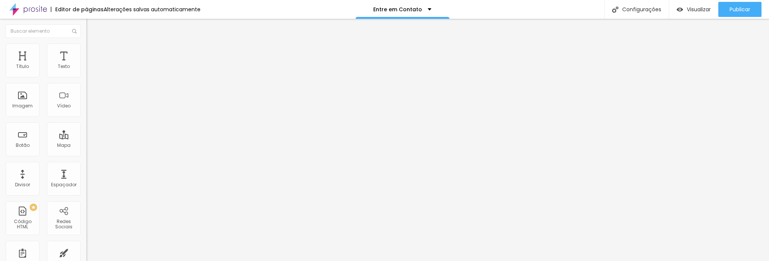
type input "390"
type input "387"
type input "381"
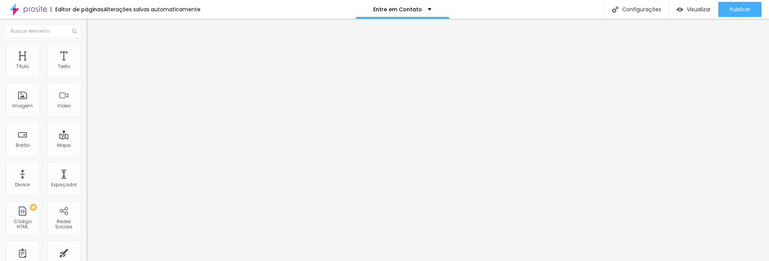
type input "381"
type input "378"
type input "375"
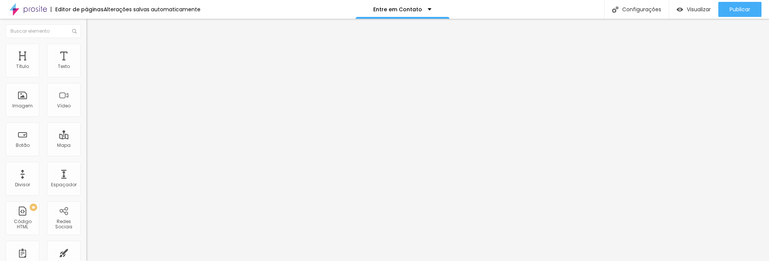
type input "372"
type input "357"
type input "351"
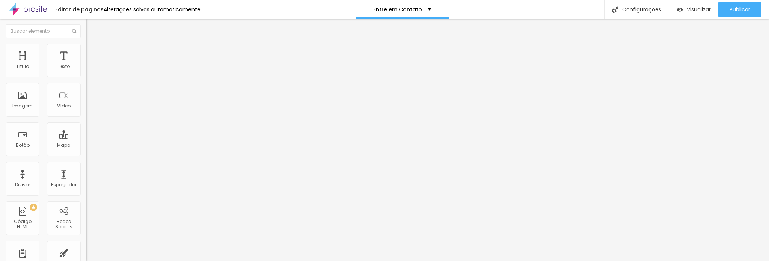
type input "351"
type input "348"
type input "345"
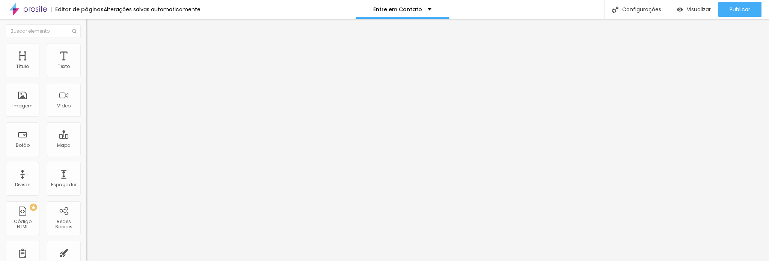
type input "342"
type input "339"
type input "336"
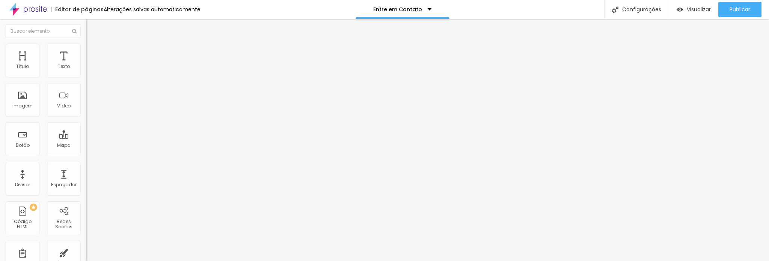
type input "336"
type input "330"
type input "333"
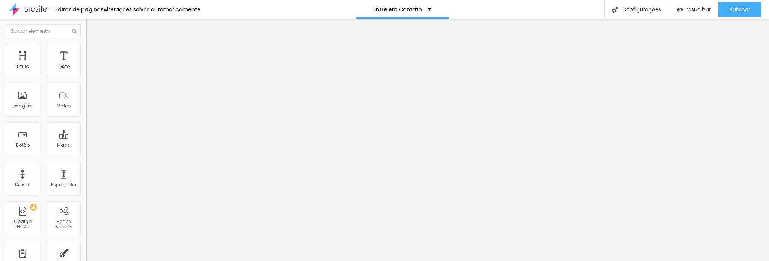
type input "336"
type input "342"
type input "348"
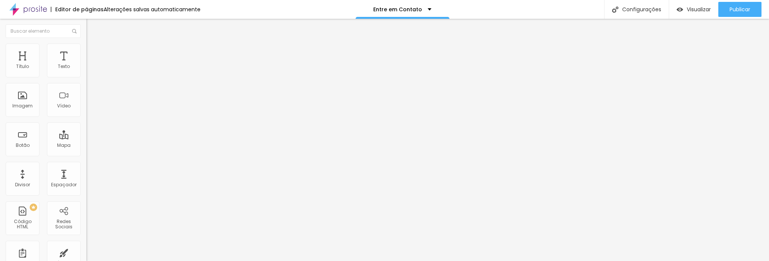
type input "348"
type input "357"
type input "369"
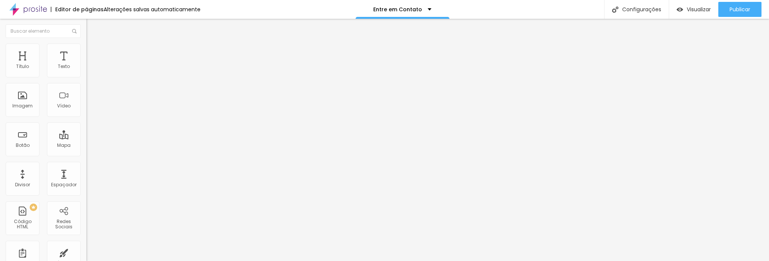
type input "375"
type input "384"
type input "387"
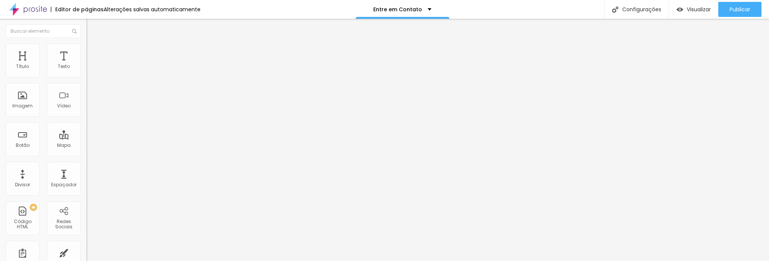
type input "387"
type input "384"
type input "381"
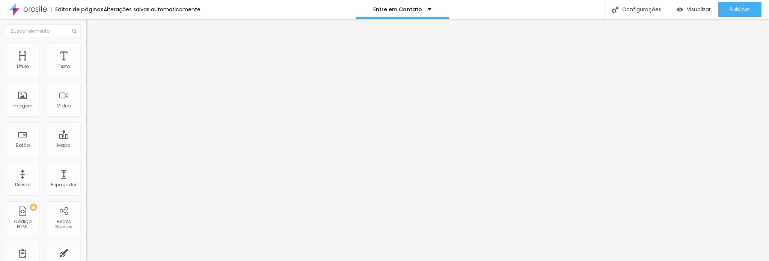
type input "375"
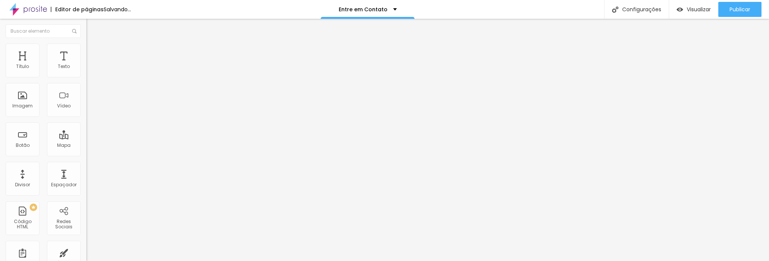
type input "381"
type input "387"
type input "393"
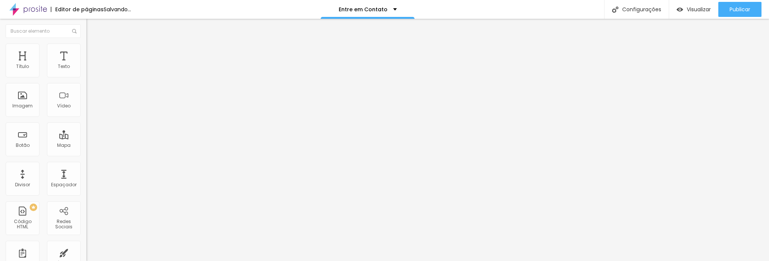
type input "393"
type input "399"
type input "402"
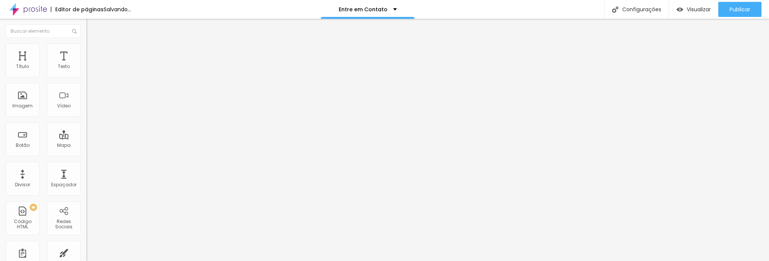
type input "408"
type input "411"
type input "414"
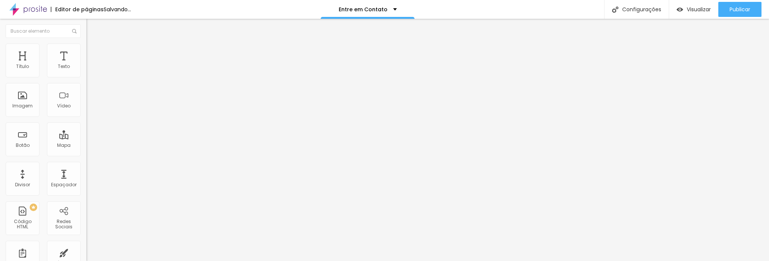
type input "414"
type input "417"
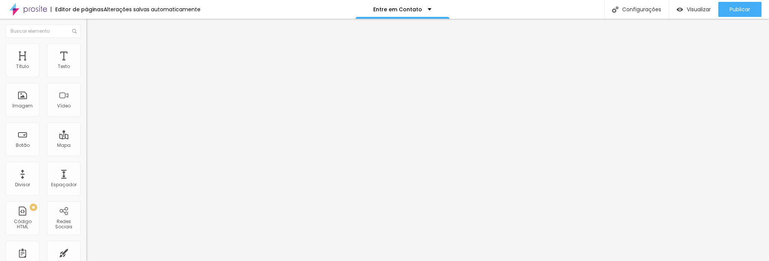
type input "420"
type input "424"
type input "433"
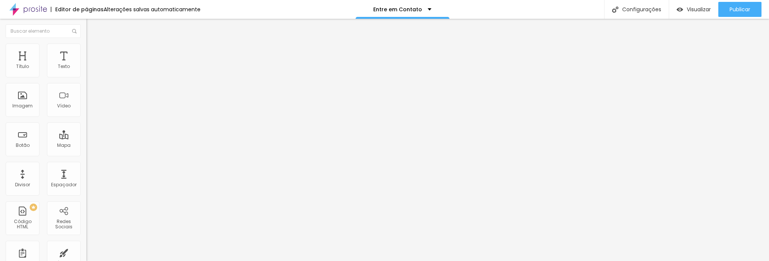
type input "433"
type input "436"
type input "439"
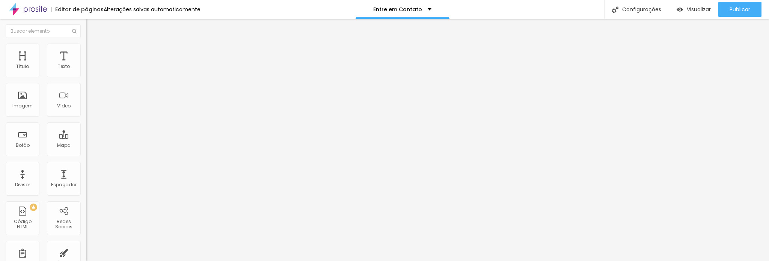
type input "424"
type input "420"
type input "411"
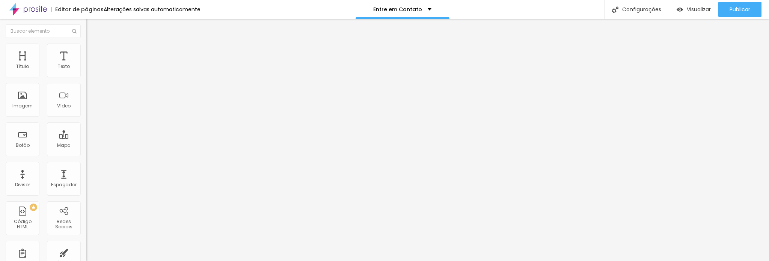
type input "411"
type input "408"
type input "414"
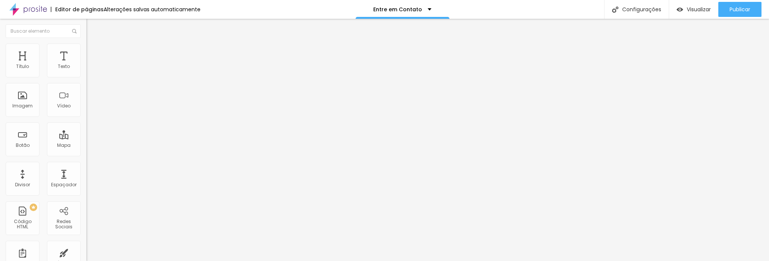
type input "417"
type input "427"
type input "430"
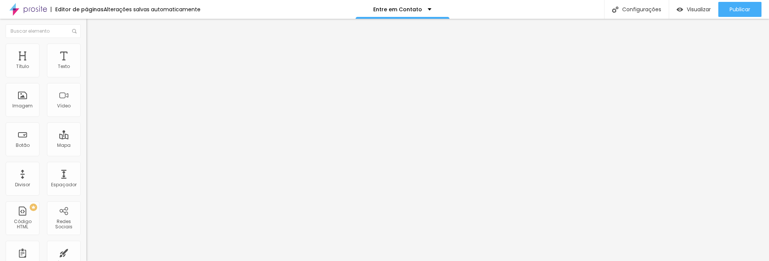
type input "430"
type input "436"
type input "439"
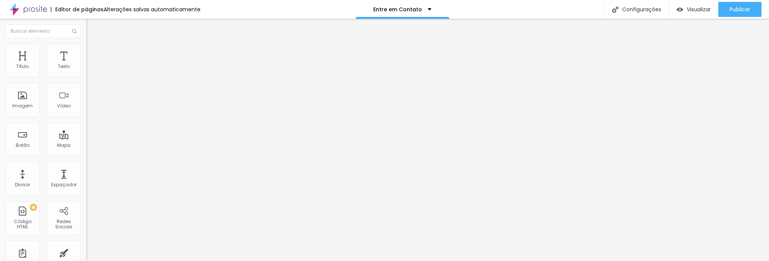
type input "445"
type input "451"
type input "454"
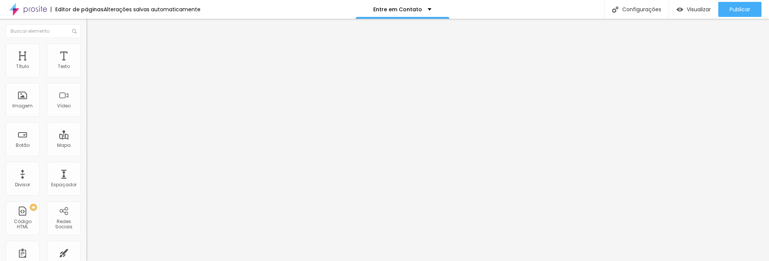
type input "454"
type input "457"
type input "460"
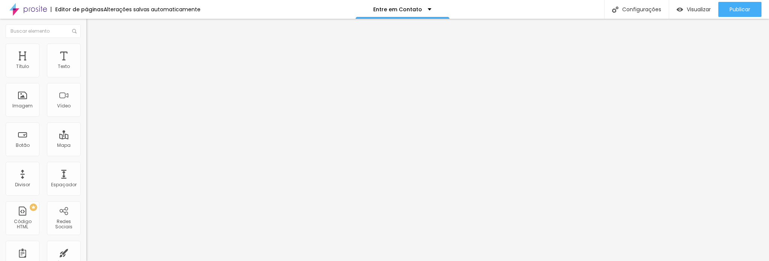
type input "448"
type input "442"
type input "439"
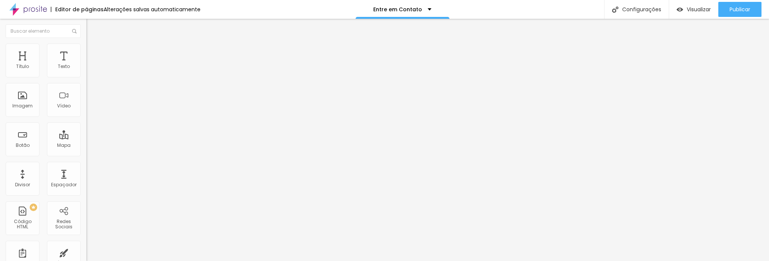
type input "439"
type input "433"
type input "430"
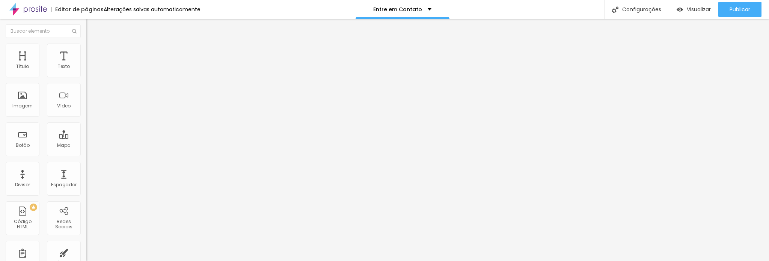
type input "427"
type input "424"
type input "420"
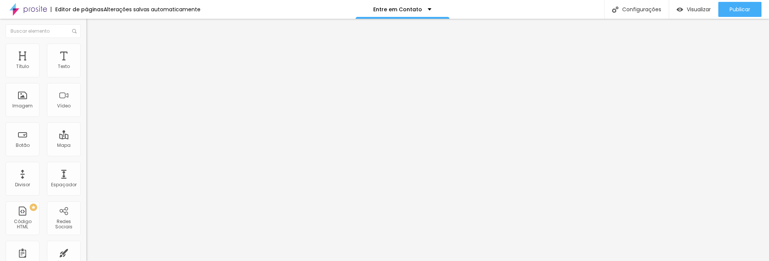
type input "420"
type input "417"
type input "414"
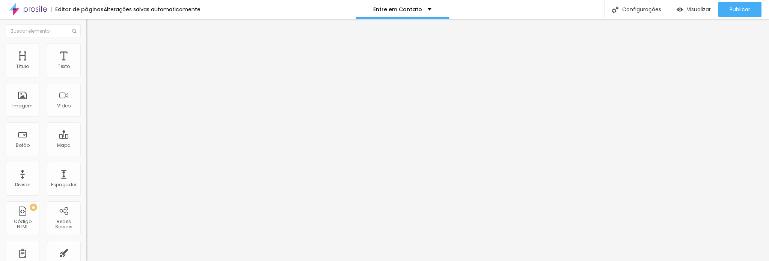
type input "411"
type input "408"
type input "405"
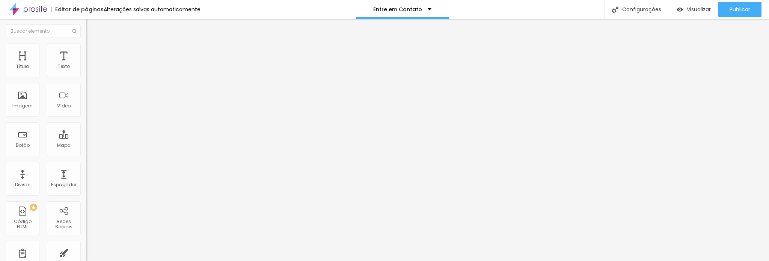
type input "405"
drag, startPoint x: 60, startPoint y: 101, endPoint x: 39, endPoint y: 100, distance: 21.4
click at [86, 96] on input "range" at bounding box center [110, 93] width 48 height 6
click at [86, 78] on div at bounding box center [129, 72] width 86 height 18
click at [86, 74] on img at bounding box center [88, 71] width 5 height 5
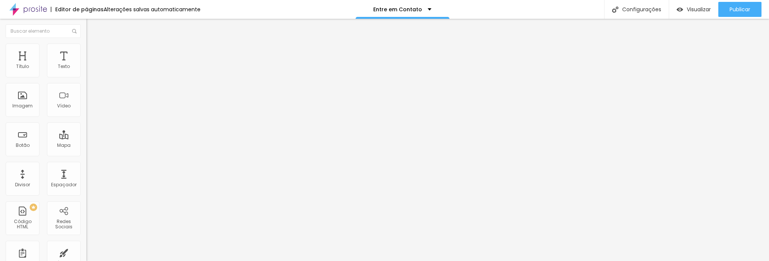
click at [86, 74] on img at bounding box center [88, 71] width 5 height 5
drag, startPoint x: 66, startPoint y: 74, endPoint x: 85, endPoint y: 76, distance: 18.9
click at [86, 74] on img at bounding box center [88, 71] width 5 height 5
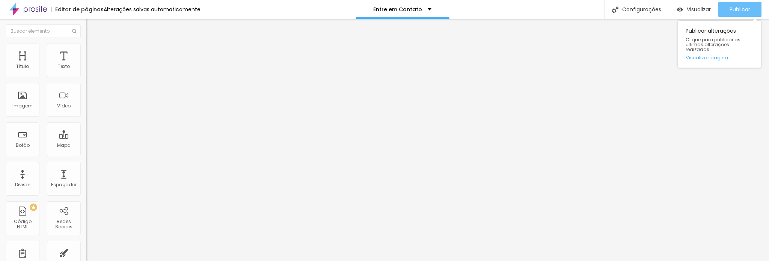
click at [744, 10] on span "Publicar" at bounding box center [740, 9] width 21 height 6
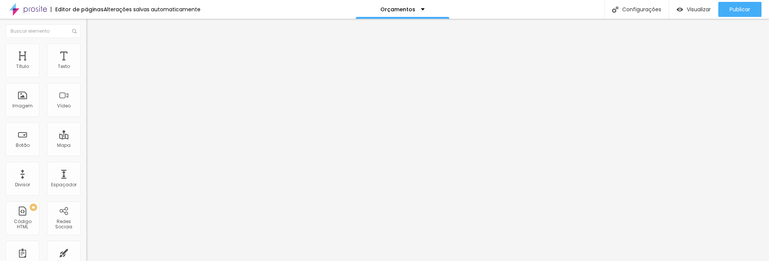
click at [86, 155] on input "/casamento" at bounding box center [131, 151] width 90 height 8
paste input "orcamento"
type input "/orcamentocasamento"
click at [86, 168] on div "Texto CASAMENTO Alinhamento Tamanho Pequeno Pequeno Normal Grande Link URL /orc…" at bounding box center [129, 113] width 86 height 109
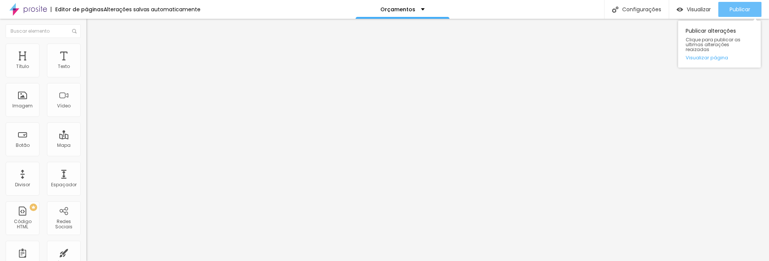
click at [745, 5] on div "Publicar" at bounding box center [740, 9] width 21 height 15
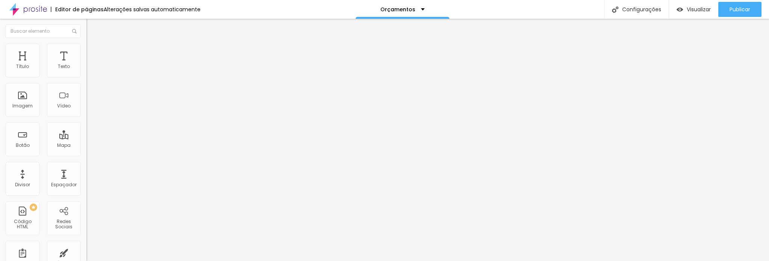
drag, startPoint x: 45, startPoint y: 85, endPoint x: 0, endPoint y: 82, distance: 45.2
click at [86, 82] on div "Texto CASAMENTO Alinhamento Tamanho Pequeno Pequeno Normal Grande Link URL /orc…" at bounding box center [129, 113] width 86 height 109
type input "d"
type input "DEBUTANTE"
paste input "debutante"
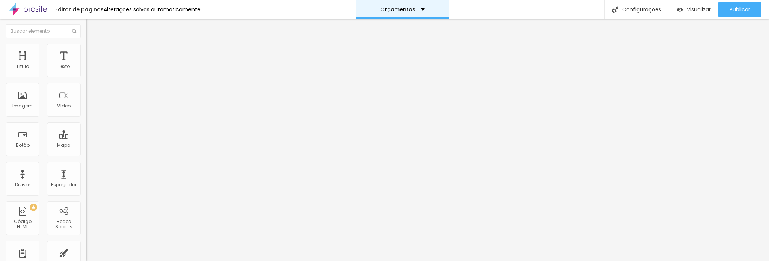
type input "/orcamentodebutante"
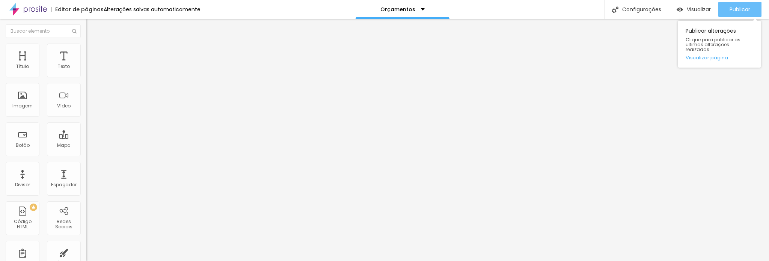
click at [730, 6] on span "Publicar" at bounding box center [740, 9] width 21 height 6
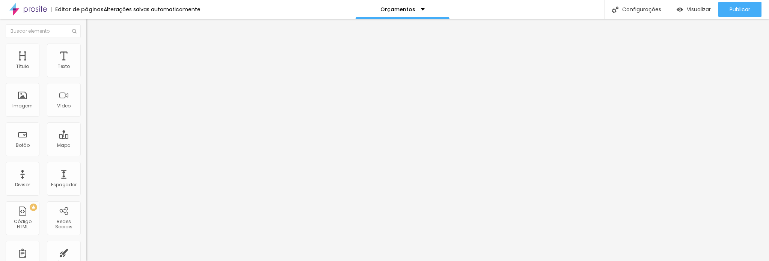
drag, startPoint x: 18, startPoint y: 82, endPoint x: 0, endPoint y: 78, distance: 18.5
click at [86, 79] on div "Texto DEBUTANTE Alinhamento Tamanho Pequeno Pequeno Normal Grande Link URL /orc…" at bounding box center [129, 113] width 86 height 109
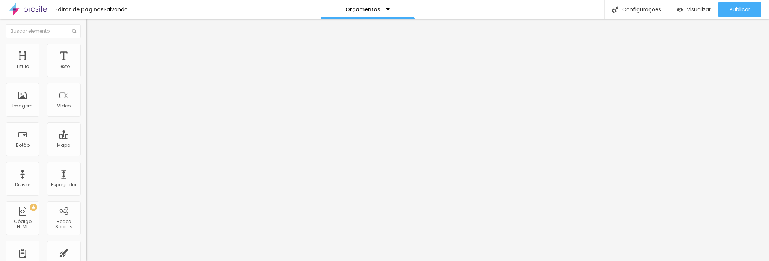
type input "ENSAIO"
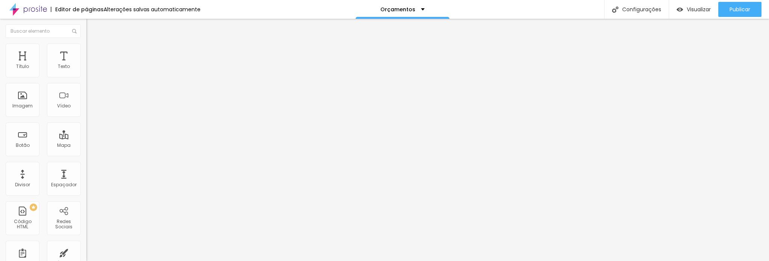
paste input "orcamentosensaio"
click at [86, 155] on input "orcamentosensaio" at bounding box center [131, 151] width 90 height 8
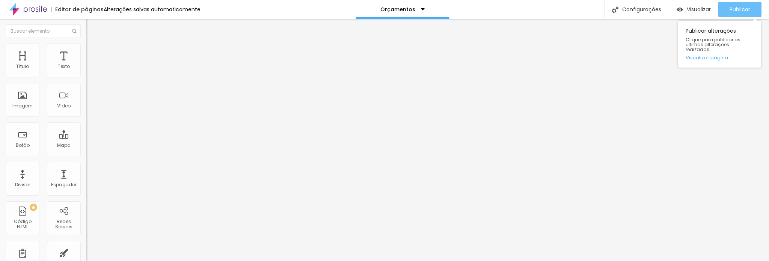
type input "/orcamentosensaio"
click at [737, 10] on span "Publicar" at bounding box center [740, 9] width 21 height 6
click at [748, 12] on span "Publicar" at bounding box center [740, 9] width 21 height 6
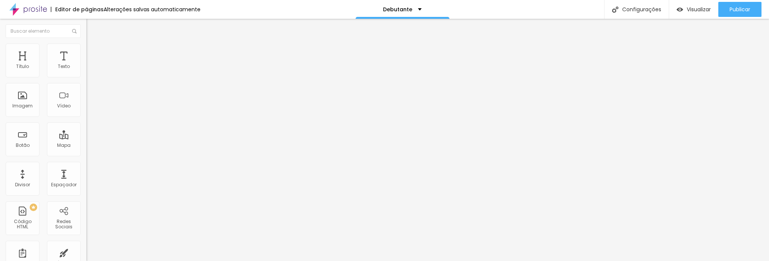
click at [86, 65] on span "Trocar imagem" at bounding box center [106, 61] width 41 height 6
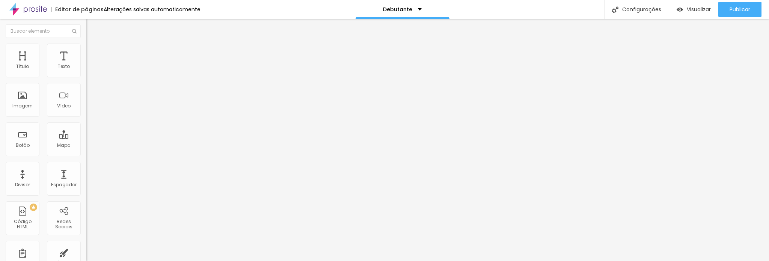
click at [86, 65] on span "Trocar imagem" at bounding box center [106, 61] width 41 height 6
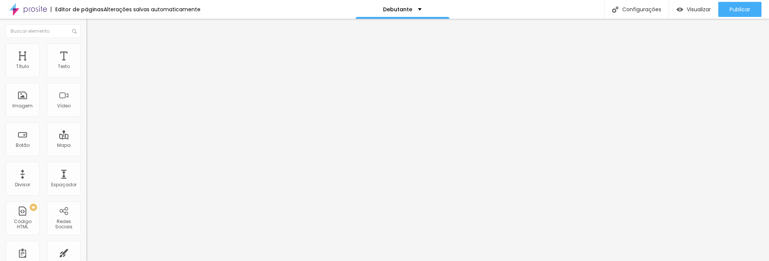
click at [86, 65] on span "Trocar imagem" at bounding box center [106, 61] width 41 height 6
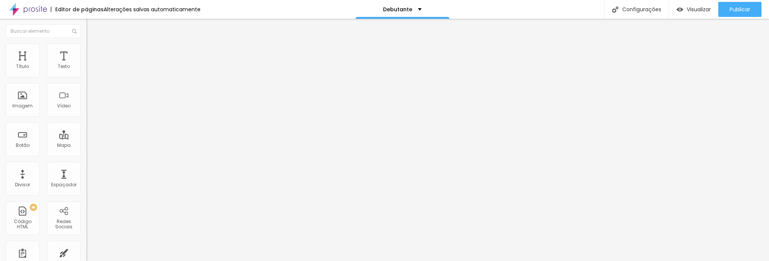
click at [86, 65] on span "Trocar imagem" at bounding box center [106, 61] width 41 height 6
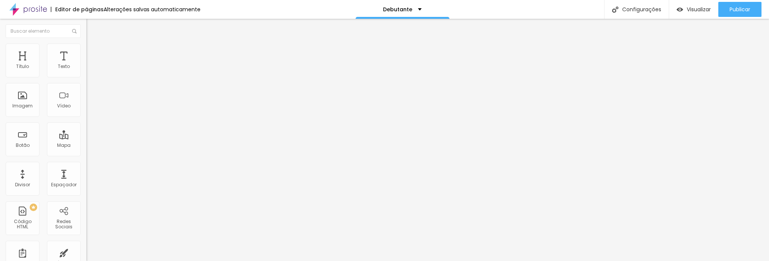
click at [633, 9] on div "Configurações" at bounding box center [636, 9] width 65 height 19
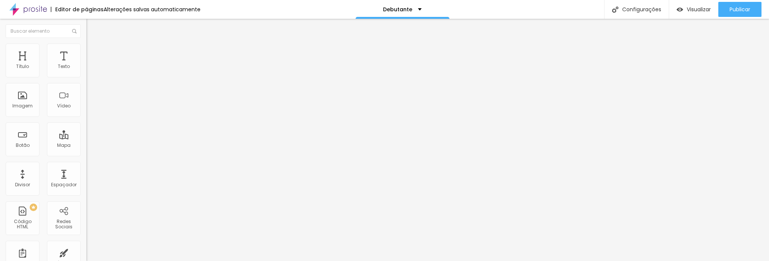
paste input "Batism"
type input "Fotógrafo de Batismo em Guarulhos – Rogério Affonso"
paste textarea "Um momento de fé e amor merece ser lembrado para sempre. Registre o batismo do …"
type textarea "Um momento de fé e amor merece ser lembrado para sempre. Registre o batismo do …"
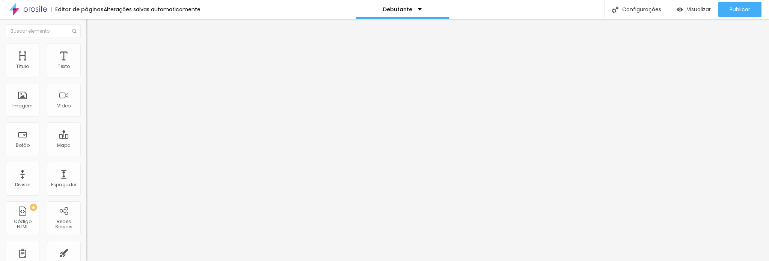
paste input "Batism"
type input "Fotógrafo de Batismo em Guarulhos | Orçamento Online"
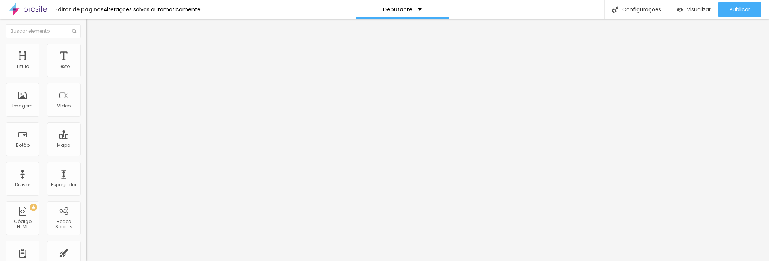
paste textarea "grafia profissional para batismos em Guarulhos. Registre a cerimônia e a celebr…"
type textarea "Fotografia profissional para batismos em Guarulhos. Registre a cerimônia e a ce…"
paste textarea "batismo Guarulhos, fotógrafo batizado SP, fotografia cerimônia batismo, fotógra…"
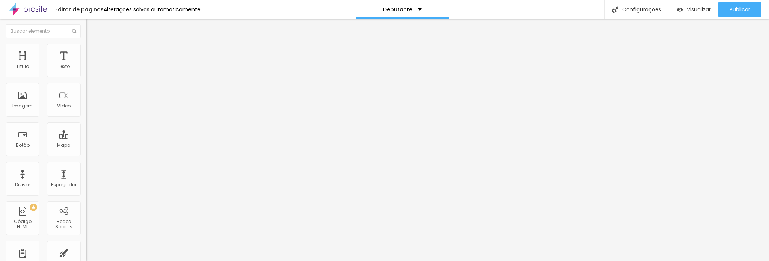
scroll to position [8, 0]
type textarea "fotógrafo batismo Guarulhos, fotógrafo batizado SP, fotografia cerimônia batism…"
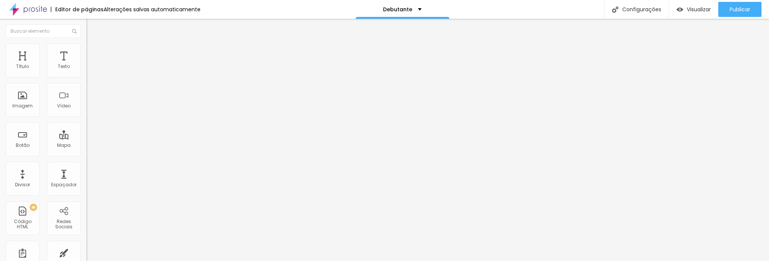
paste input "Debutante"
type input "Fotógrafo de Debutante em Guarulhos – Rogério Affonso"
paste textarea "Os 15 anos são únicos e merecem ser celebrados com estilo. Registre cada detalh…"
type textarea "Os 15 anos são únicos e merecem ser celebrados com estilo. Registre cada detalh…"
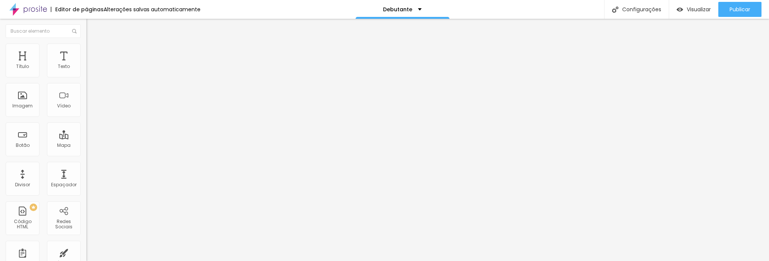
paste input "Debutante"
type input "Fotógrafo de Debutante em Guarulhos | Orçamento Online"
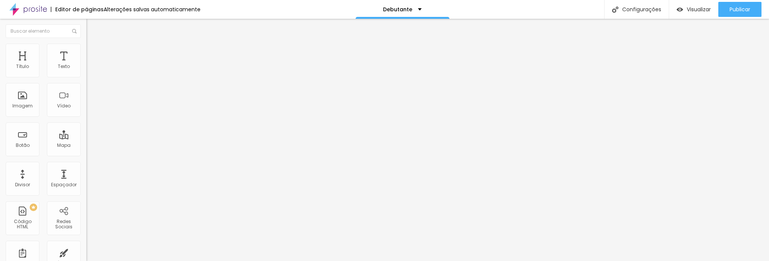
paste textarea "s profissionais para festa de 15 anos em Guarulhos. Do ensaio à festa, registre…"
type textarea "Fotos profissionais para festa de 15 anos em Guarulhos. Do ensaio à festa, regi…"
paste textarea "debutante Guarulhos, fotógrafo 15 anos Guarulhos, fotografia festa debutante, f…"
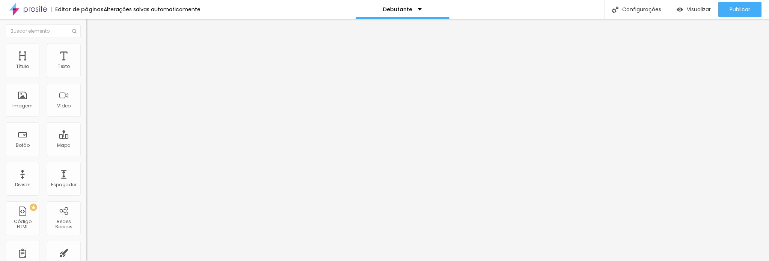
scroll to position [71, 0]
type textarea "fotógrafo debutante Guarulhos, fotógrafo 15 anos Guarulhos, fotografia festa de…"
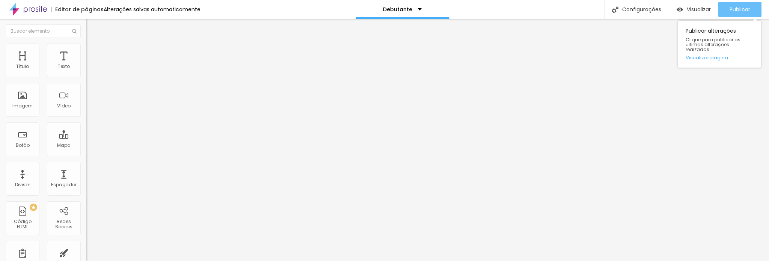
click at [751, 10] on button "Publicar" at bounding box center [740, 9] width 43 height 15
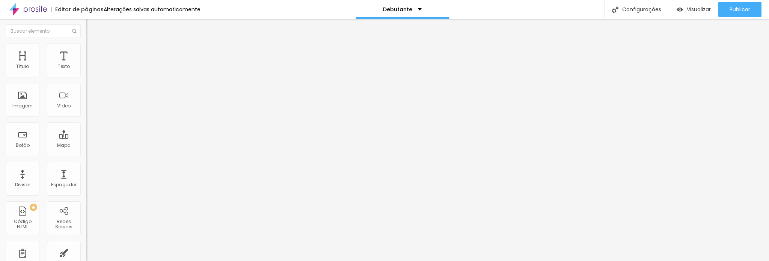
click at [86, 155] on input "https://www.rogerioaffonso.com.br/portfolio/casamento" at bounding box center [131, 151] width 90 height 8
paste input "debutante"
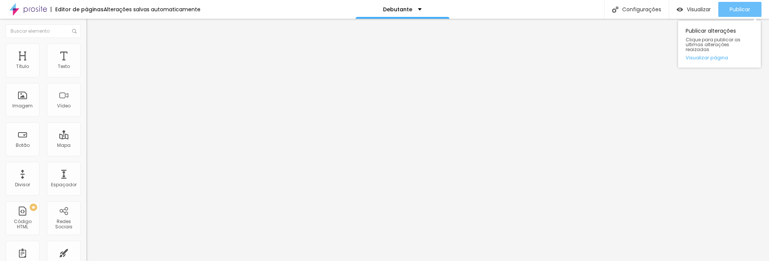
type input "https://www.rogerioaffonso.com.br/portfolio/debutante"
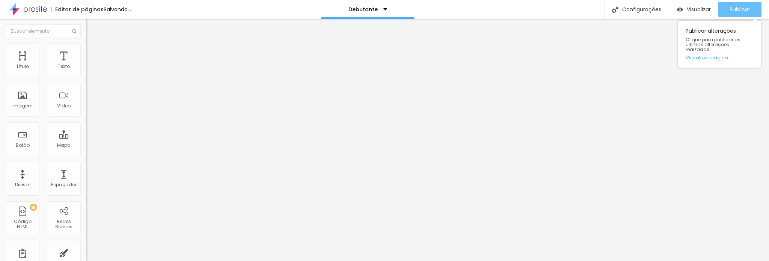
click at [755, 9] on button "Publicar" at bounding box center [740, 9] width 43 height 15
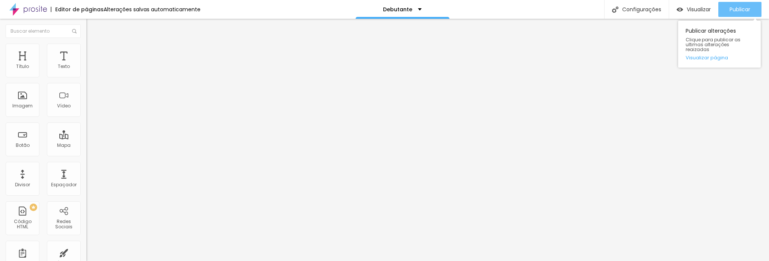
click at [751, 13] on button "Publicar" at bounding box center [740, 9] width 43 height 15
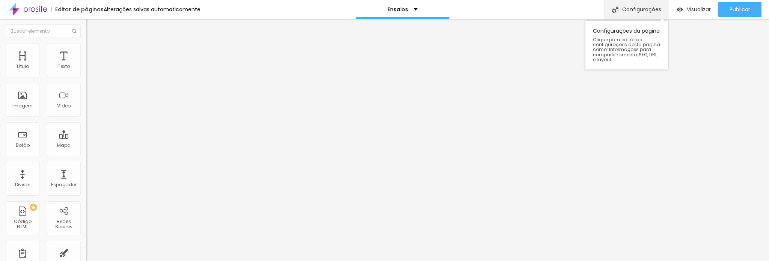
click at [643, 10] on div "Configurações" at bounding box center [636, 9] width 65 height 19
type input "/orcamentosensaio"
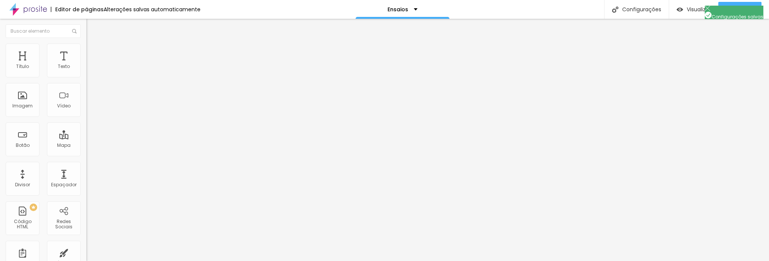
type input "Ensaio"
click at [86, 50] on li "Avançado" at bounding box center [129, 48] width 86 height 8
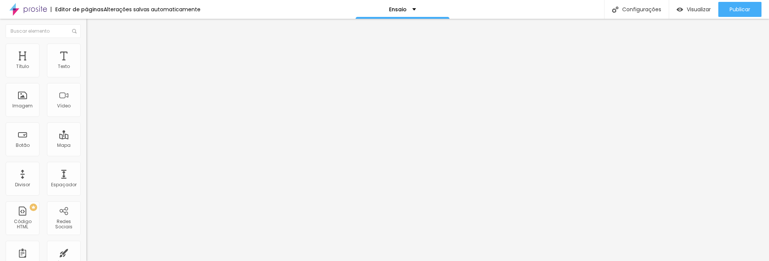
type input "46"
type input "40"
type input "23"
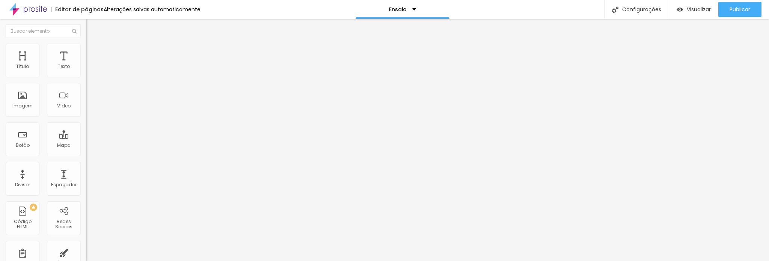
type input "23"
type input "22"
type input "21"
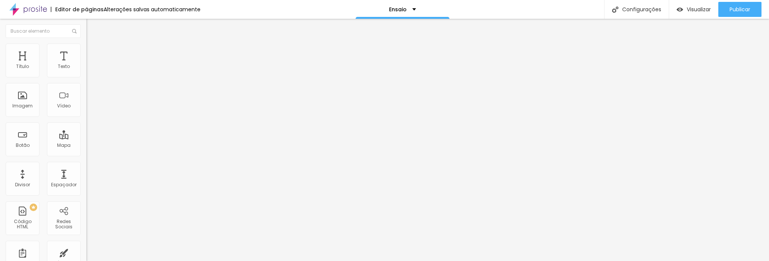
type input "19"
type input "18"
type input "15"
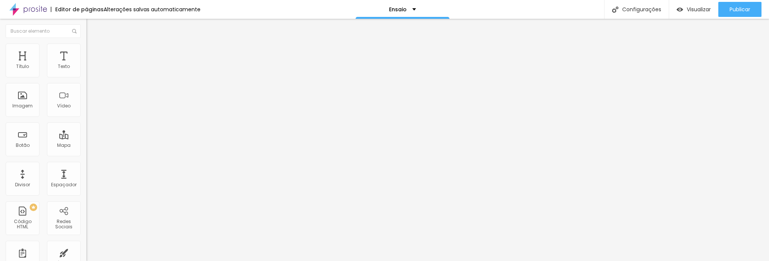
type input "15"
type input "13"
type input "10"
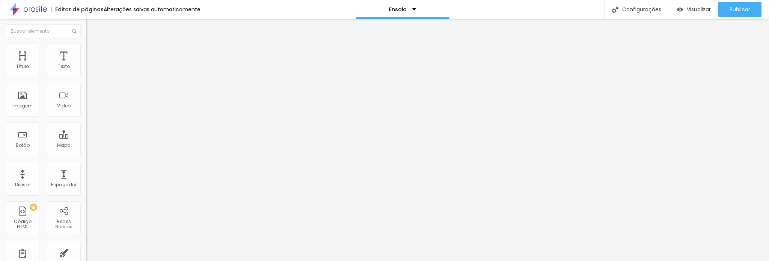
type input "8"
type input "7"
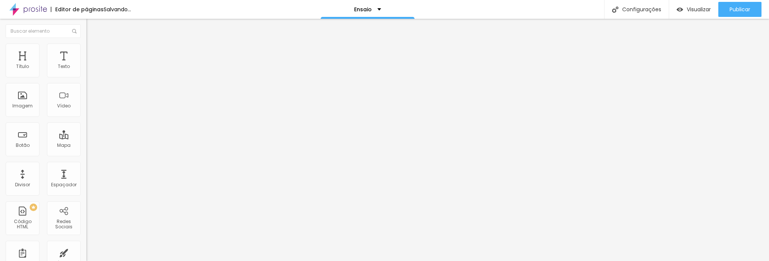
type input "4"
type input "3"
type input "2"
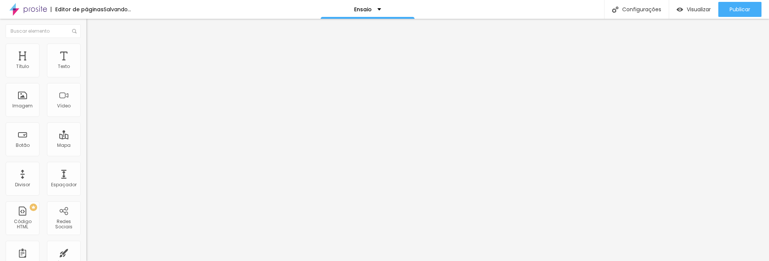
type input "2"
type input "1"
type input "0"
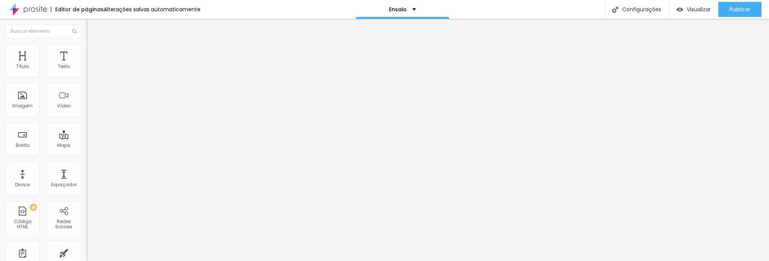
type input "1"
type input "2"
type input "3"
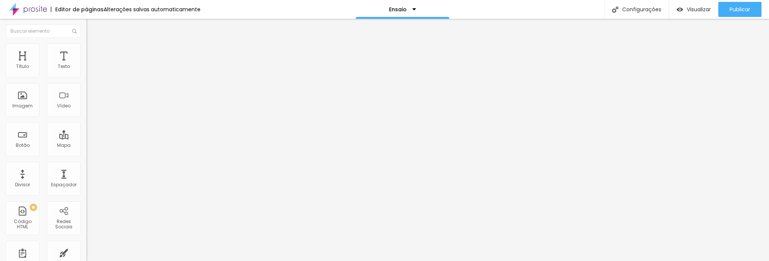
type input "3"
type input "4"
type input "5"
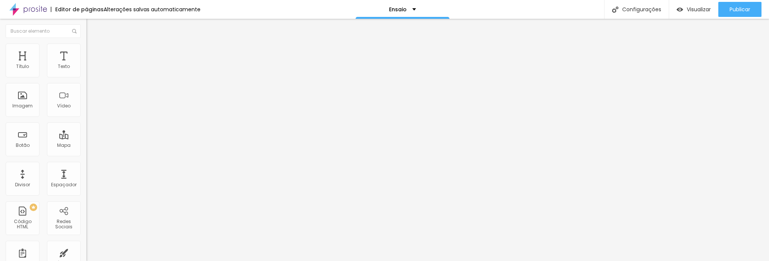
type input "6"
type input "7"
type input "8"
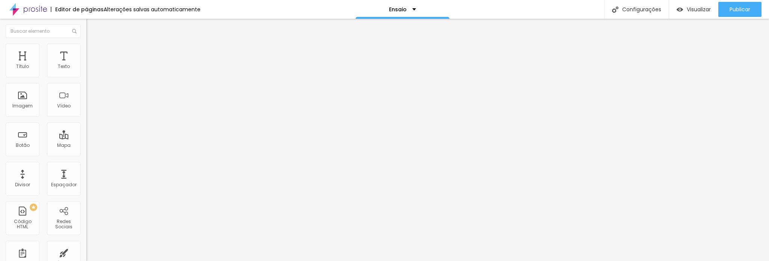
type input "8"
type input "9"
type input "10"
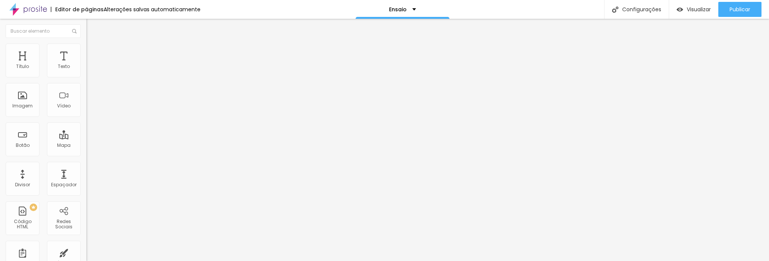
type input "11"
type input "10"
type input "9"
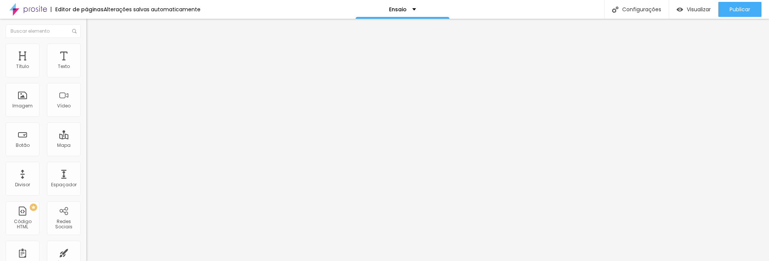
type input "9"
type input "8"
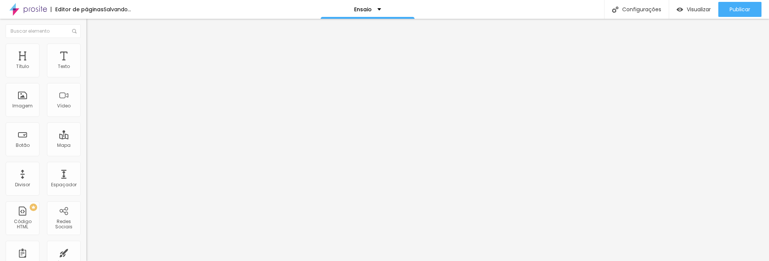
type input "9"
type input "10"
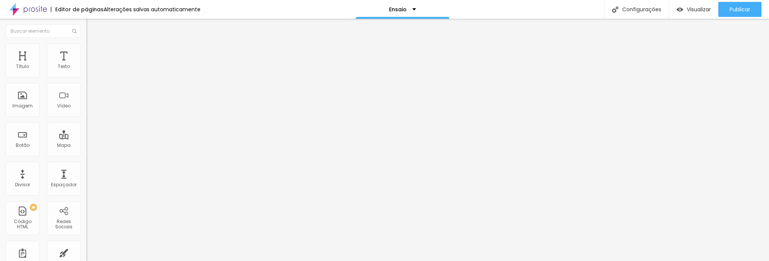
drag, startPoint x: 36, startPoint y: 89, endPoint x: 21, endPoint y: 85, distance: 15.5
type input "10"
click at [86, 245] on input "range" at bounding box center [110, 248] width 48 height 6
click at [86, 49] on li "Estilo" at bounding box center [129, 48] width 86 height 8
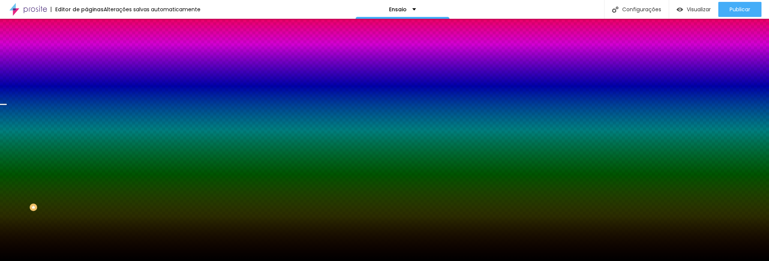
click at [86, 72] on div at bounding box center [129, 72] width 86 height 0
drag, startPoint x: 75, startPoint y: 108, endPoint x: 74, endPoint y: 90, distance: 18.1
click at [7, 24] on div at bounding box center [3, 23] width 8 height 1
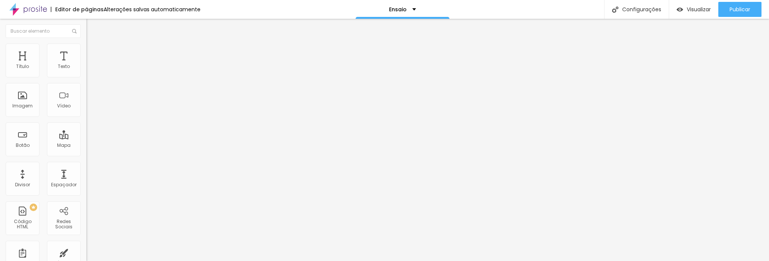
click at [86, 49] on li "Estilo" at bounding box center [129, 48] width 86 height 8
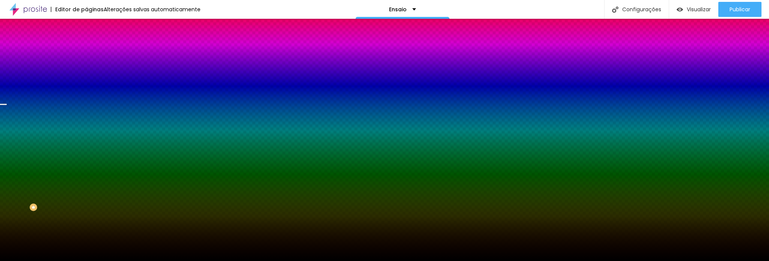
click at [86, 72] on div at bounding box center [129, 72] width 86 height 0
drag, startPoint x: 77, startPoint y: 108, endPoint x: 78, endPoint y: 104, distance: 3.9
click at [78, 104] on div at bounding box center [384, 130] width 769 height 261
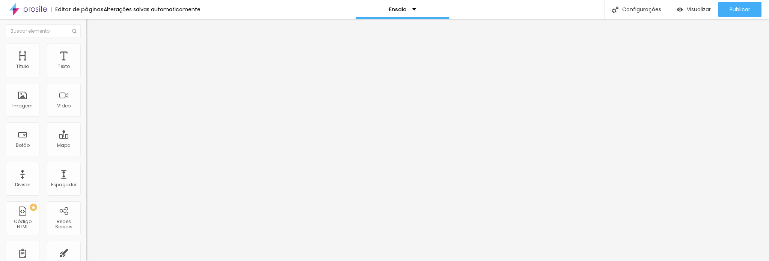
drag, startPoint x: 46, startPoint y: 51, endPoint x: 53, endPoint y: 57, distance: 8.8
click at [93, 51] on span "Estilo" at bounding box center [99, 48] width 12 height 6
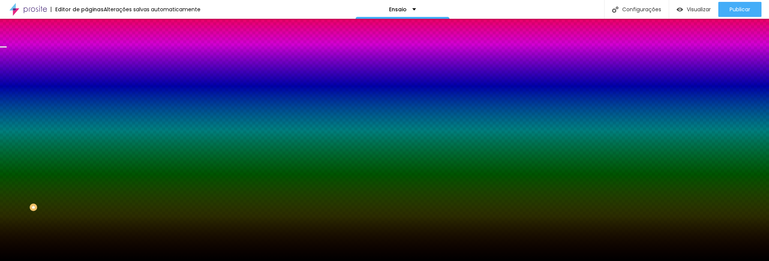
click at [86, 72] on div at bounding box center [129, 72] width 86 height 0
drag, startPoint x: 75, startPoint y: 100, endPoint x: 81, endPoint y: 112, distance: 13.3
click at [75, 112] on div at bounding box center [384, 130] width 769 height 261
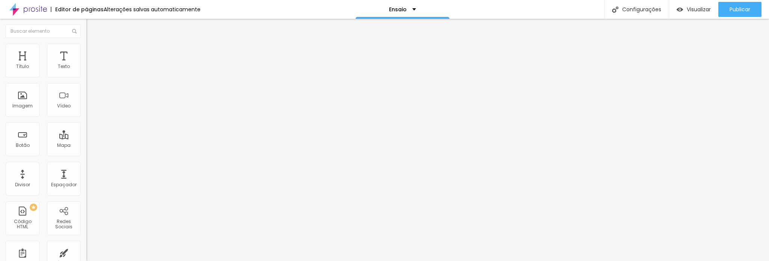
click at [86, 49] on li "Estilo" at bounding box center [129, 48] width 86 height 8
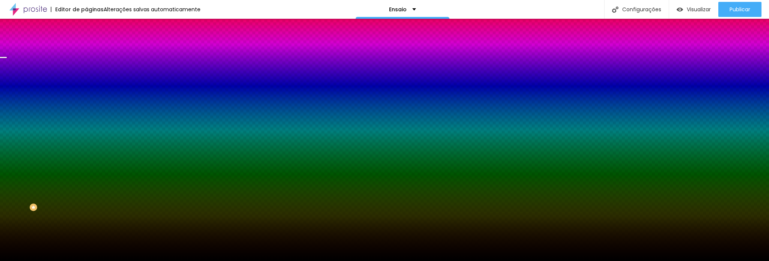
click at [86, 72] on div at bounding box center [129, 72] width 86 height 0
drag, startPoint x: 75, startPoint y: 100, endPoint x: 80, endPoint y: 124, distance: 24.6
click at [86, 79] on div at bounding box center [129, 79] width 86 height 0
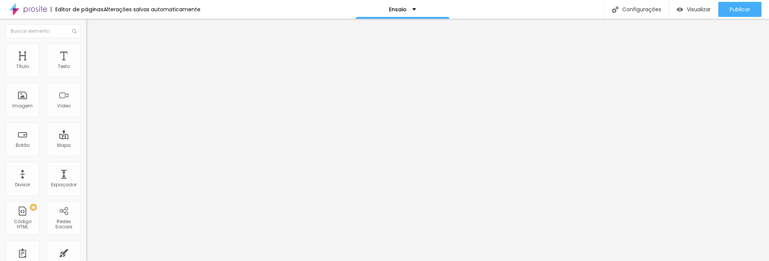
click at [86, 65] on span "Trocar imagem" at bounding box center [106, 61] width 41 height 6
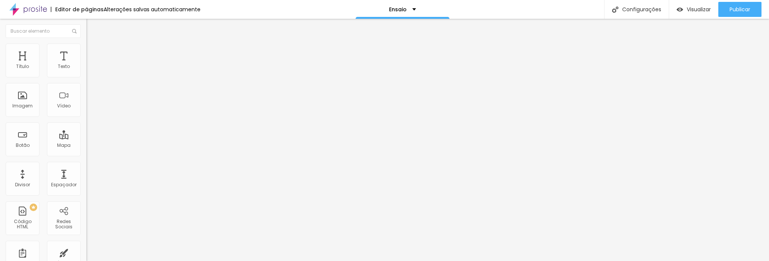
click at [86, 118] on span "16:9 Cinema" at bounding box center [100, 114] width 29 height 6
click at [86, 134] on span "Quadrado" at bounding box center [98, 130] width 24 height 6
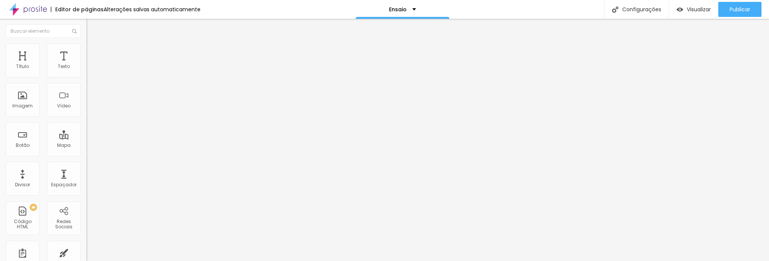
drag, startPoint x: 73, startPoint y: 166, endPoint x: 65, endPoint y: 175, distance: 12.0
click at [86, 118] on span "16:9 Cinema" at bounding box center [100, 114] width 29 height 6
click at [86, 134] on span "Quadrado" at bounding box center [98, 130] width 24 height 6
click at [86, 65] on span "Trocar imagem" at bounding box center [106, 61] width 41 height 6
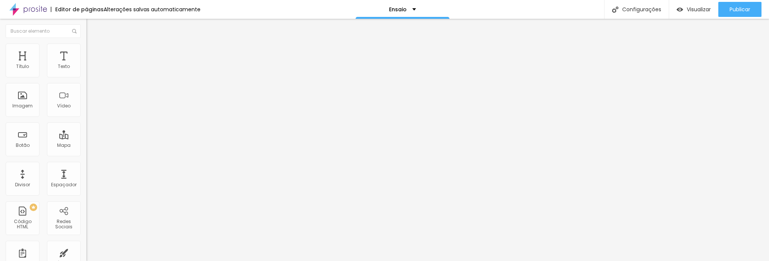
click at [86, 118] on span "16:9 Cinema" at bounding box center [100, 114] width 29 height 6
click at [86, 134] on span "Quadrado" at bounding box center [98, 130] width 24 height 6
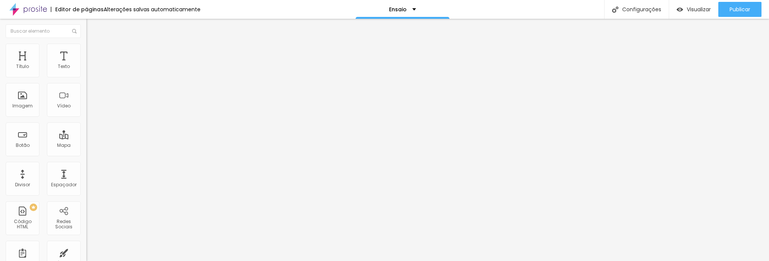
click at [86, 64] on div "Trocar imagem" at bounding box center [129, 61] width 86 height 5
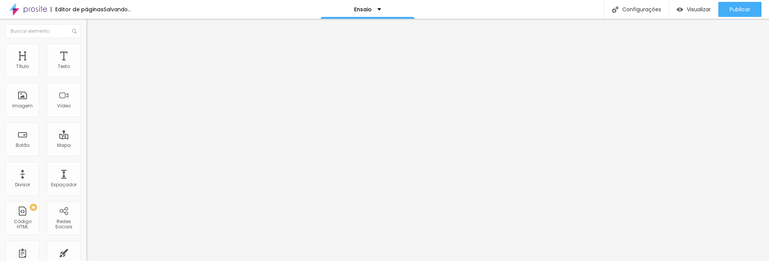
click at [86, 65] on span "Trocar imagem" at bounding box center [106, 61] width 41 height 6
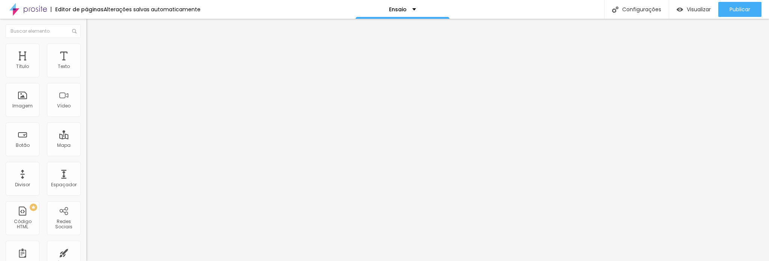
click at [86, 65] on span "Trocar imagem" at bounding box center [106, 61] width 41 height 6
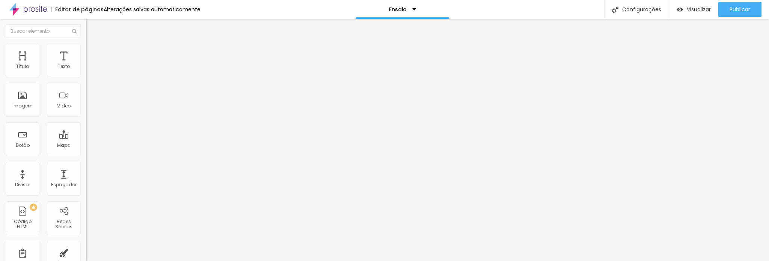
click at [86, 118] on span "16:9 Cinema" at bounding box center [100, 114] width 29 height 6
drag, startPoint x: 51, startPoint y: 189, endPoint x: 52, endPoint y: 194, distance: 5.0
click at [86, 137] on ul "Cinema 16:9 Padrão 4:3 Quadrado 1:1 Original" at bounding box center [129, 127] width 86 height 21
click at [86, 133] on div "Quadrado 1:1" at bounding box center [129, 130] width 86 height 5
click at [638, 11] on div "Configurações" at bounding box center [636, 9] width 65 height 19
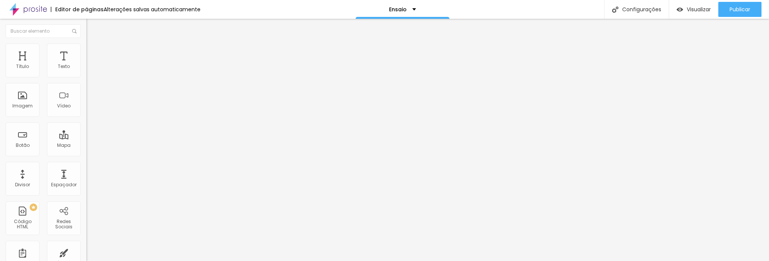
click at [86, 131] on div "Editar Seção Conteúdo Estilo Avançado Modo Encaixotado Encaixotado Completo" at bounding box center [129, 140] width 86 height 242
click at [86, 130] on div "Editar Seção Conteúdo Estilo Avançado Modo Encaixotado Encaixotado Completo" at bounding box center [129, 140] width 86 height 242
click at [643, 5] on div "Configurações" at bounding box center [636, 9] width 65 height 19
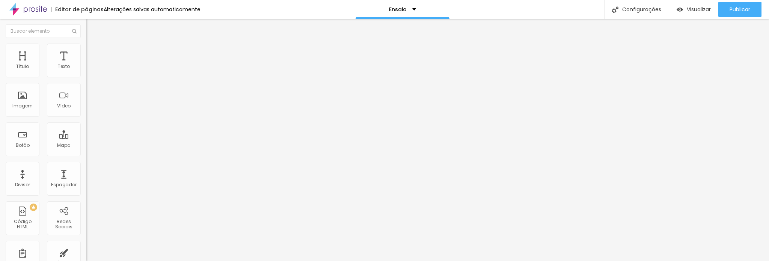
scroll to position [38, 0]
paste input "Ensaio Fotográfic"
type input "Ensaio Fotográfico em [GEOGRAPHIC_DATA] – [PERSON_NAME]"
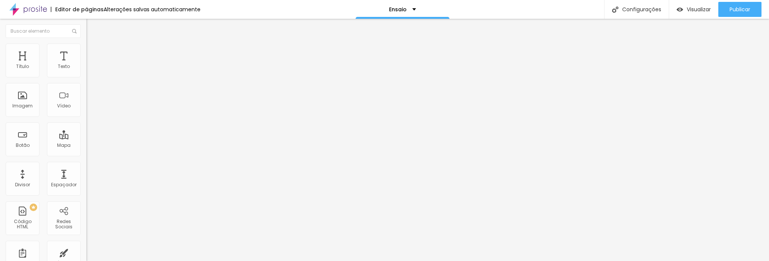
paste textarea "Ensaios personalizados para marcar momentos únicos. Escolha o pacote ideal e re…"
type textarea "Ensaios personalizados para marcar momentos únicos. Escolha o pacote ideal e re…"
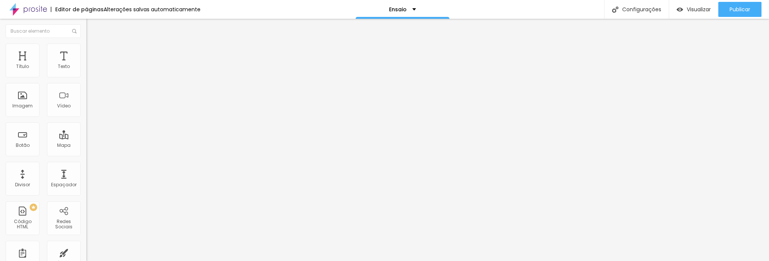
paste input "Ensaio Fotográfico em [GEOGRAPHIC_DATA] | Pacotes Personalizados"
type input "Ensaio Fotográfico em [GEOGRAPHIC_DATA] | Pacotes Personalizados"
paste textarea "Ensaios fotográficos em Guarulhos e SP. Registre seus momentos com pacotes pers…"
type textarea "Ensaios fotográficos em Guarulhos e SP. Registre seus momentos com pacotes pers…"
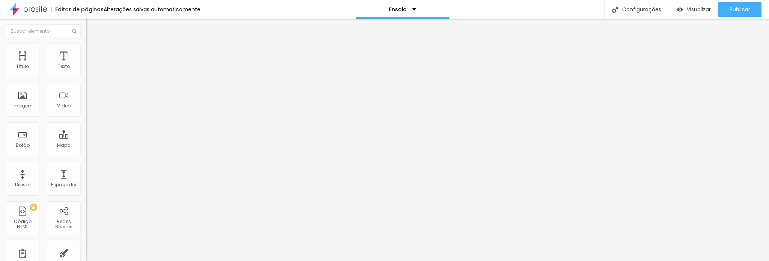
paste textarea "ensaio fotográfico Guarulhos, ensaio fotográfico SP, ensaio fotográfico individ…"
type textarea "ensaio fotográfico [PERSON_NAME], ensaio fotográfico SP, ensaio fotográfico ind…"
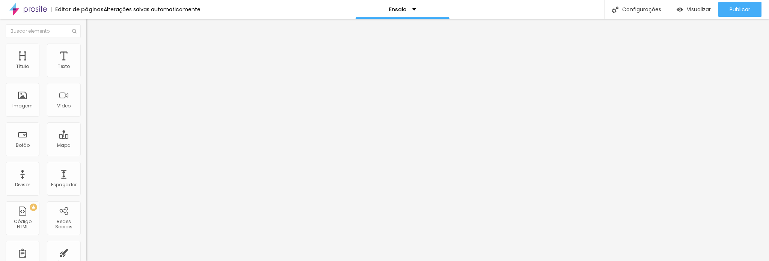
scroll to position [15, 0]
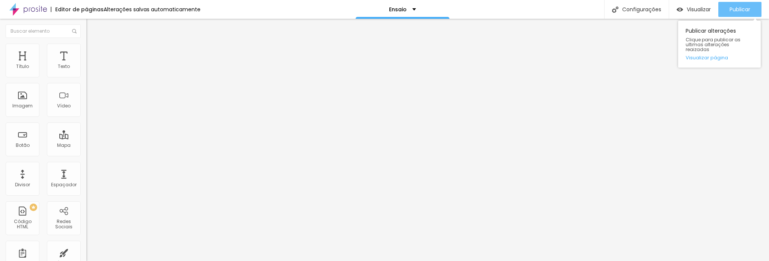
click at [744, 8] on span "Publicar" at bounding box center [740, 9] width 21 height 6
click at [733, 14] on div "Publicar" at bounding box center [740, 9] width 21 height 15
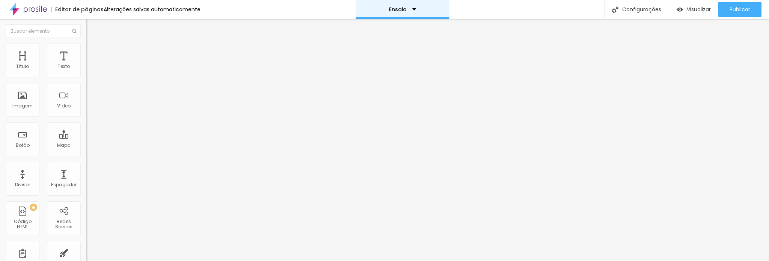
click at [403, 9] on p "Ensaio" at bounding box center [398, 9] width 18 height 5
